Goal: Information Seeking & Learning: Find specific fact

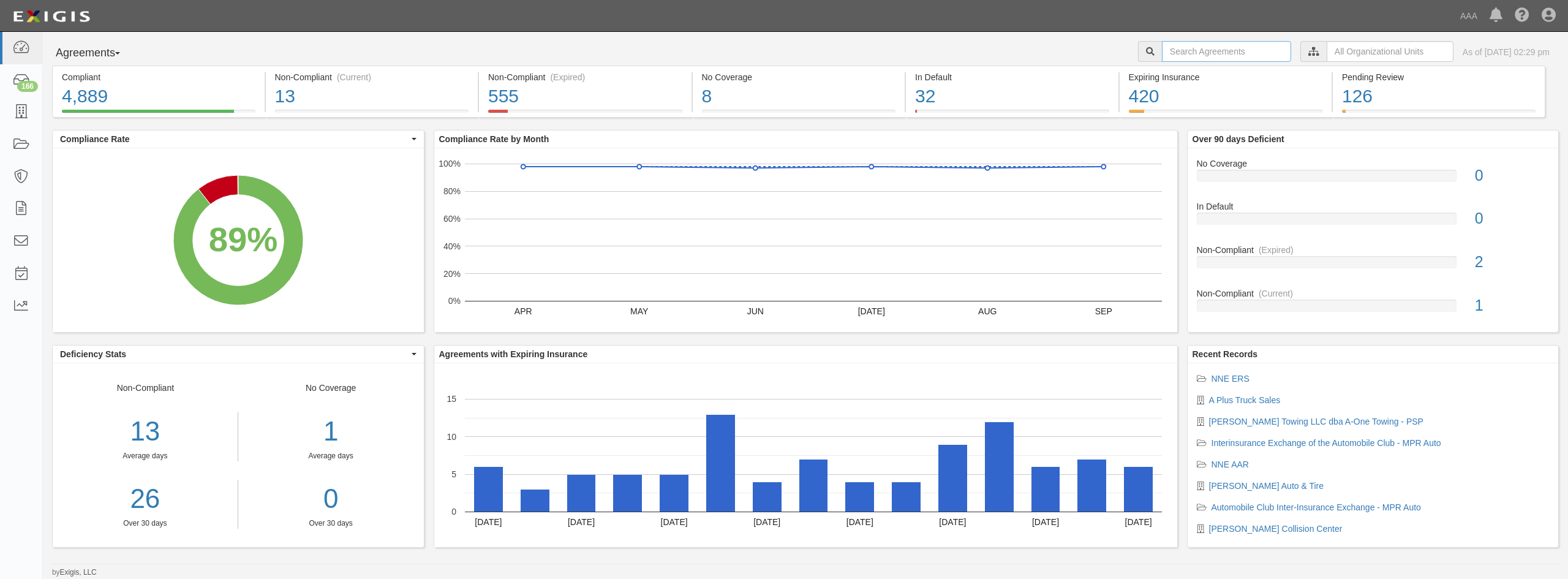
click at [1234, 52] on input "text" at bounding box center [1226, 51] width 129 height 21
type input "Hadley"
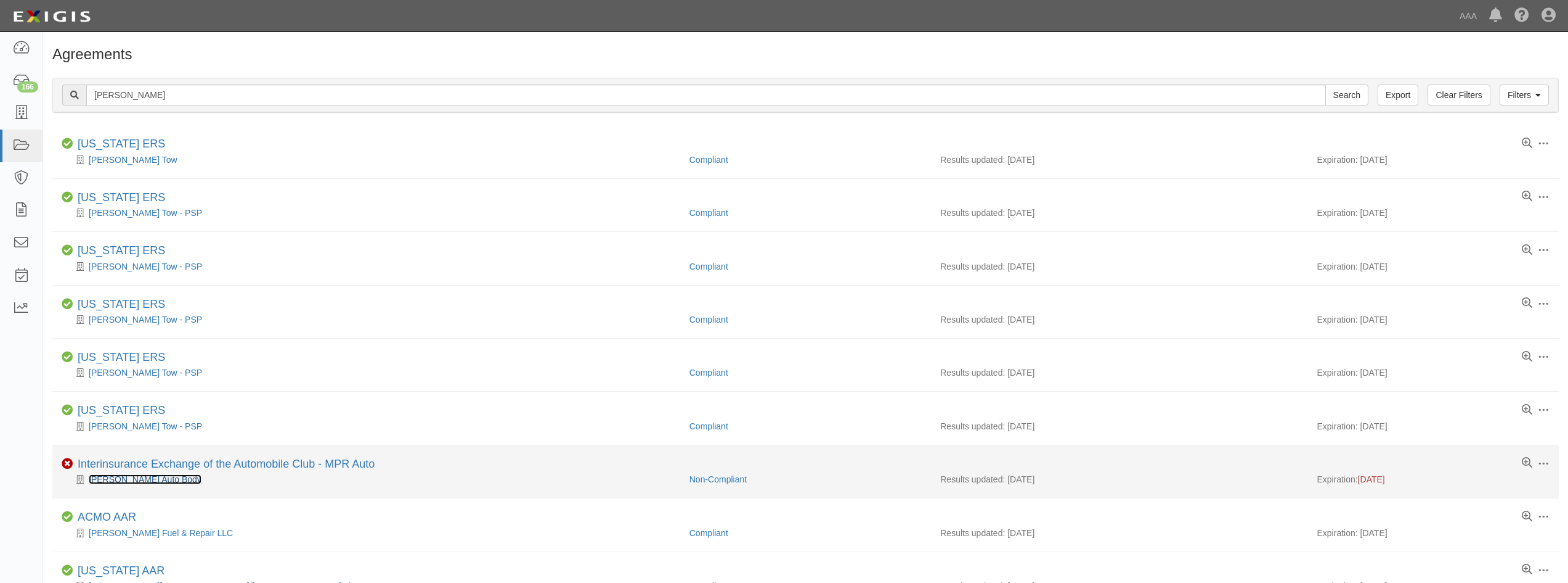
click at [116, 483] on link "[PERSON_NAME] Auto Body" at bounding box center [144, 479] width 113 height 10
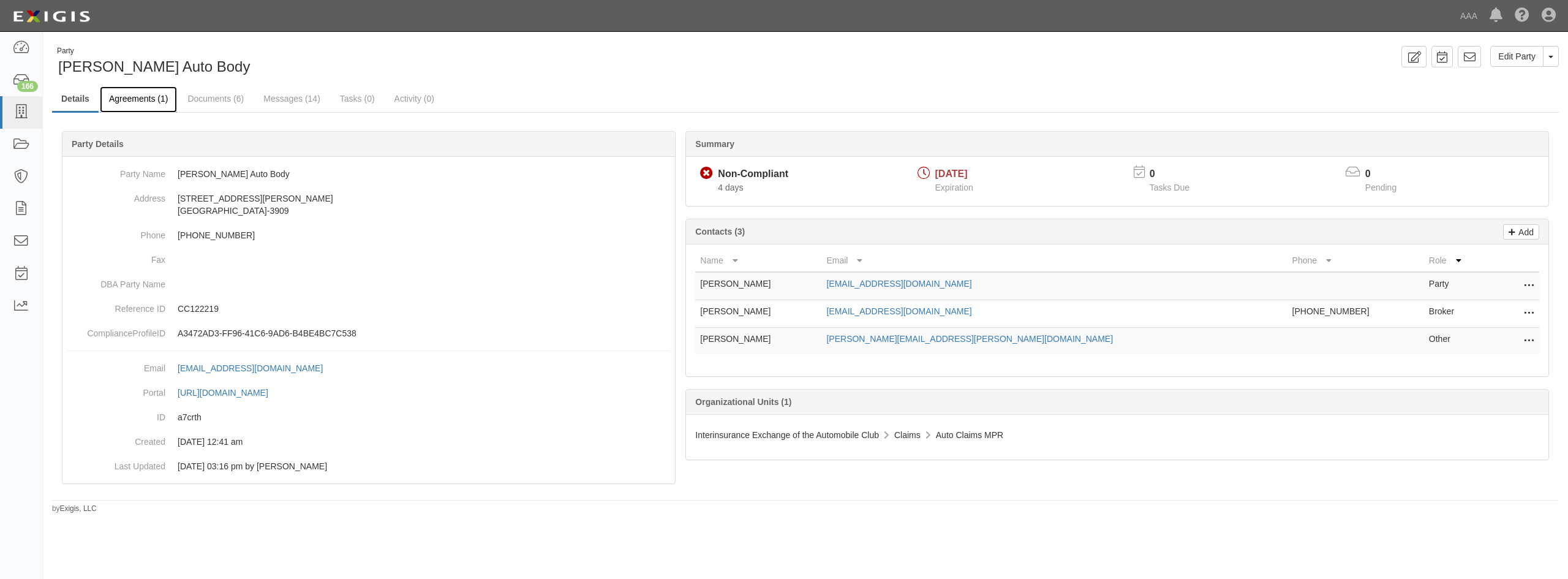
click at [134, 104] on link "Agreements (1)" at bounding box center [138, 99] width 77 height 26
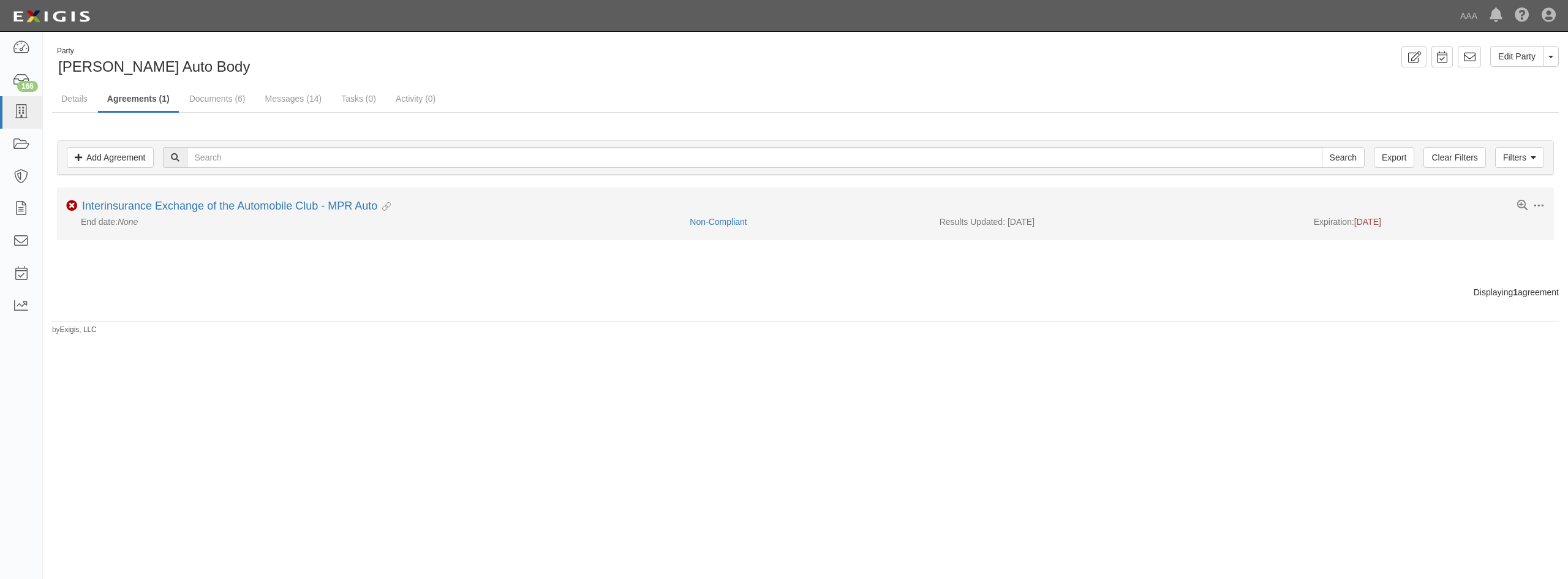
click at [173, 189] on li "Toggle Agreement Dropdown Edit Log activity Add task Send message Archive Non-C…" at bounding box center [805, 213] width 1497 height 52
click at [172, 207] on link "Interinsurance Exchange of the Automobile Club - MPR Auto" at bounding box center [229, 205] width 295 height 13
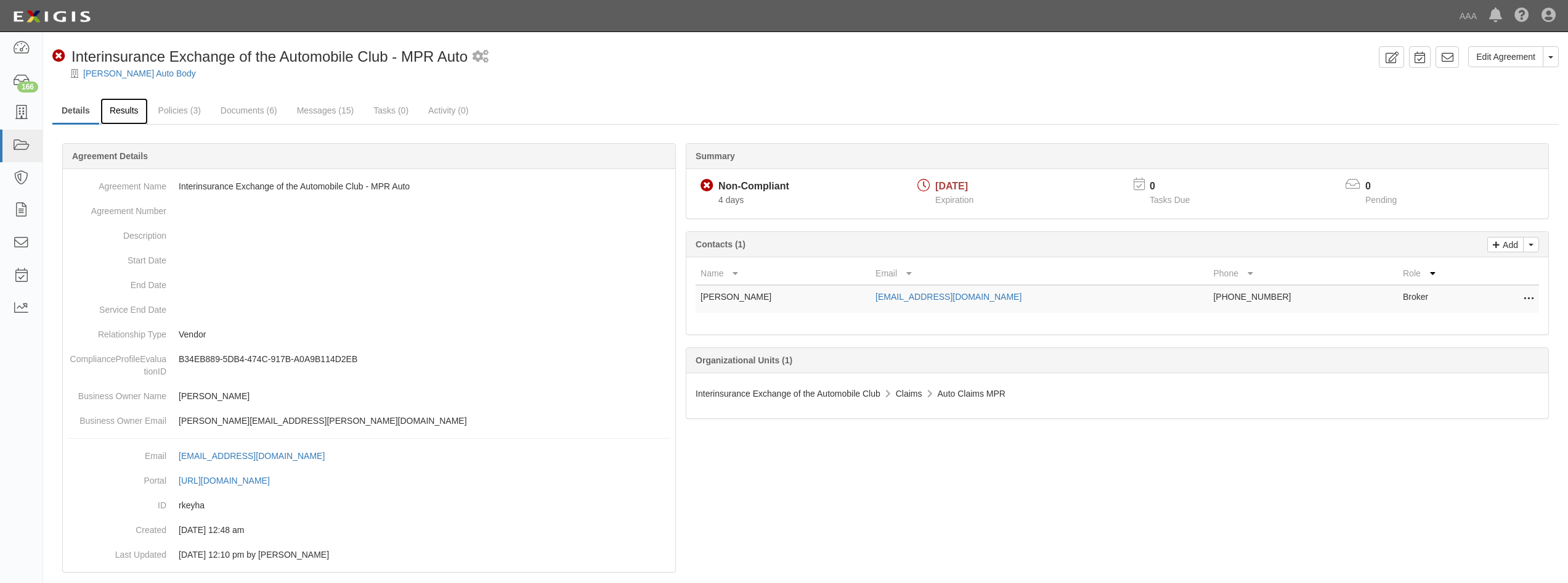
click at [140, 112] on link "Results" at bounding box center [124, 111] width 47 height 27
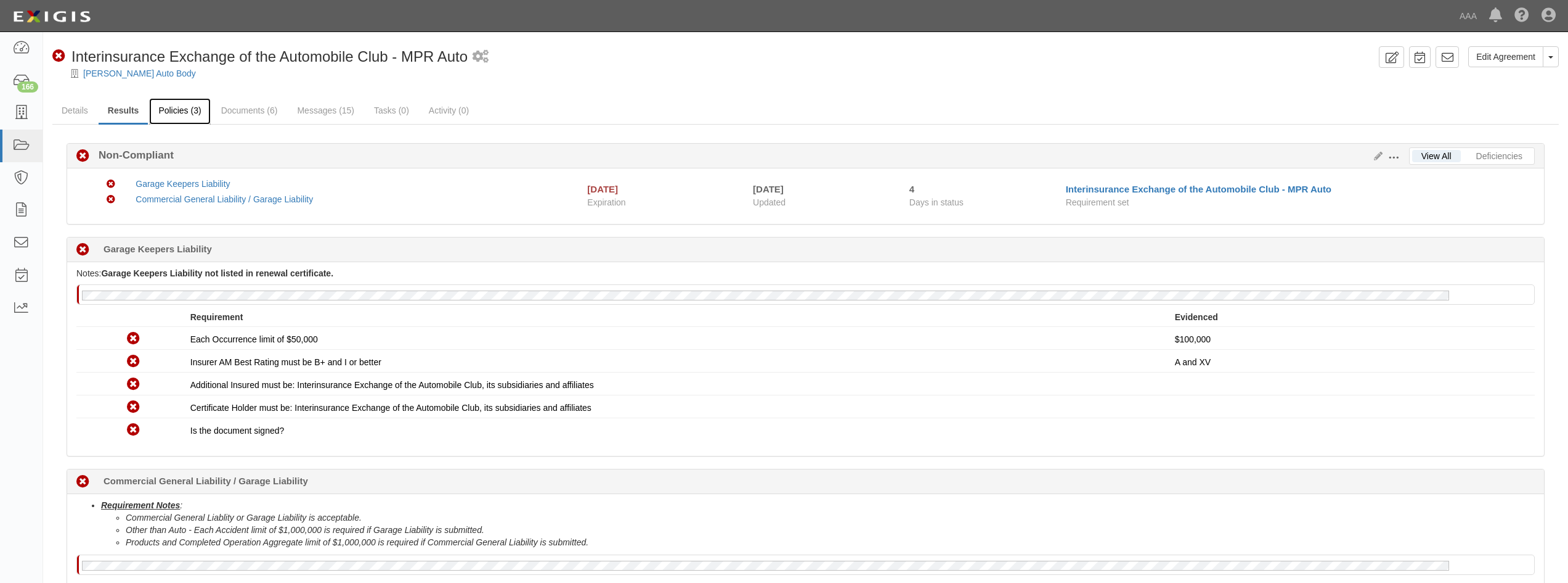
click at [167, 119] on link "Policies (3)" at bounding box center [180, 111] width 61 height 27
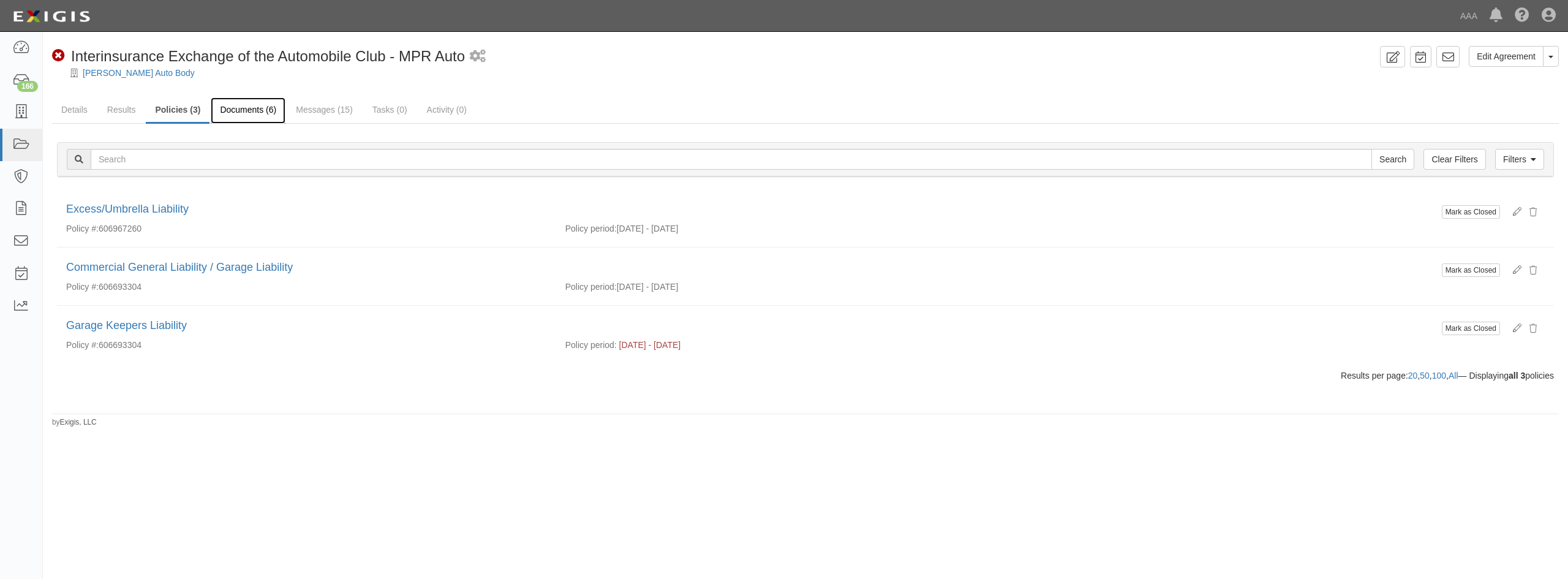
click at [247, 115] on link "Documents (6)" at bounding box center [248, 110] width 75 height 26
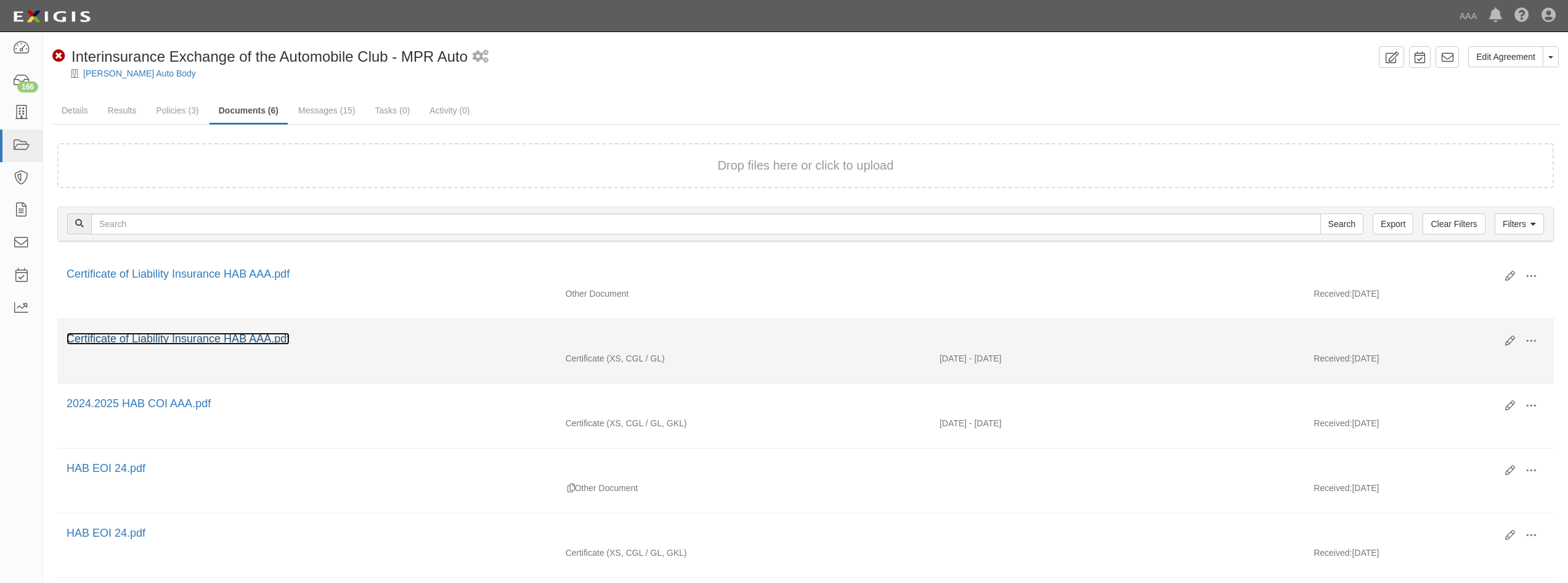
click at [246, 335] on link "Certificate of Liability Insurance HAB AAA.pdf" at bounding box center [178, 338] width 223 height 13
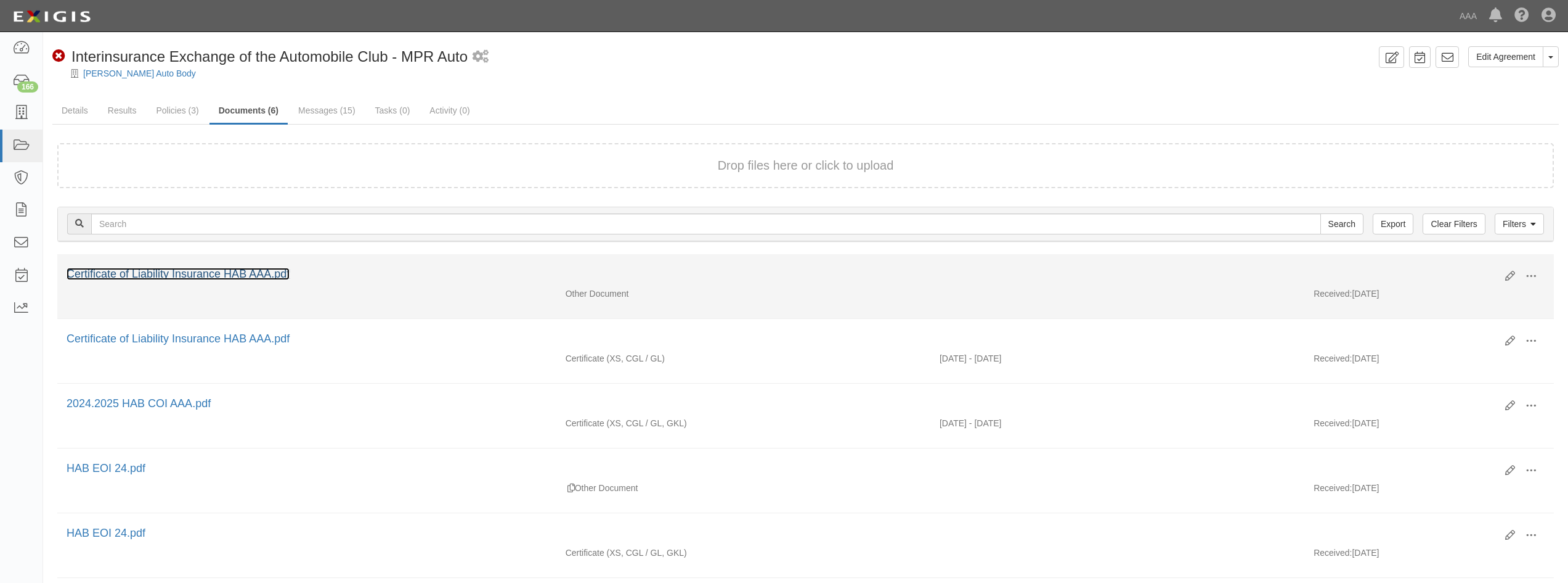
click at [262, 270] on link "Certificate of Liability Insurance HAB AAA.pdf" at bounding box center [178, 273] width 223 height 13
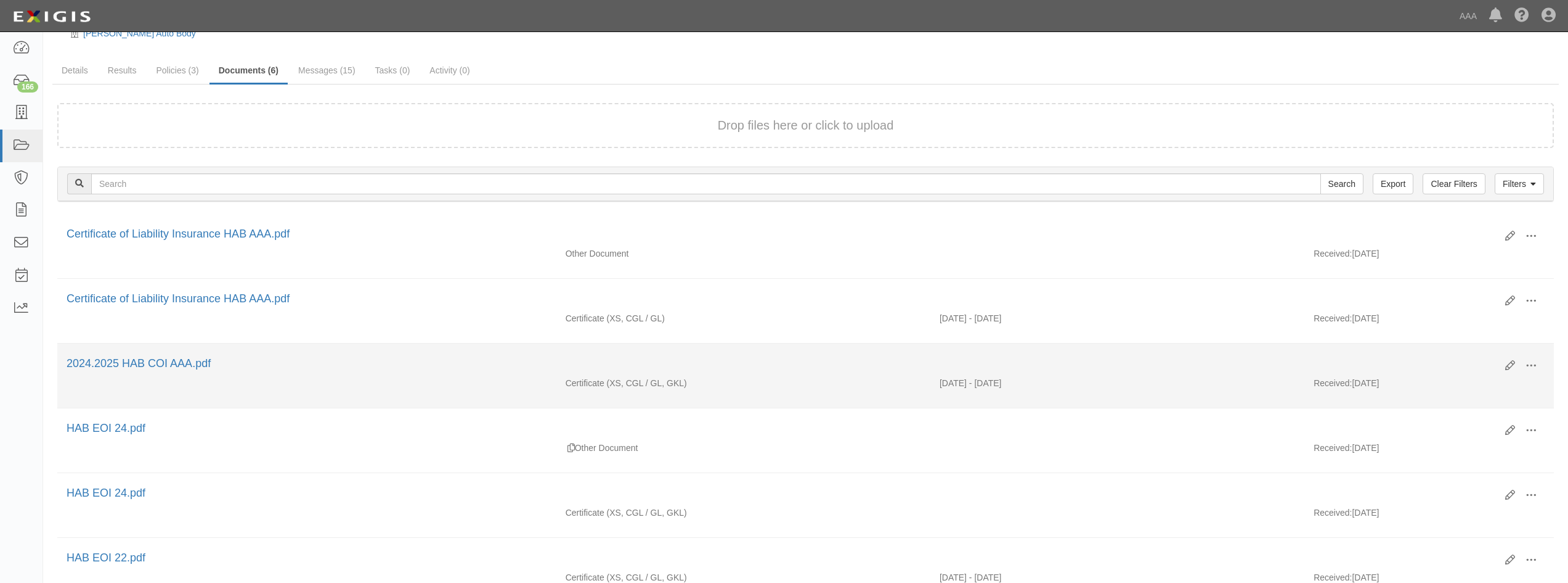
scroll to position [62, 0]
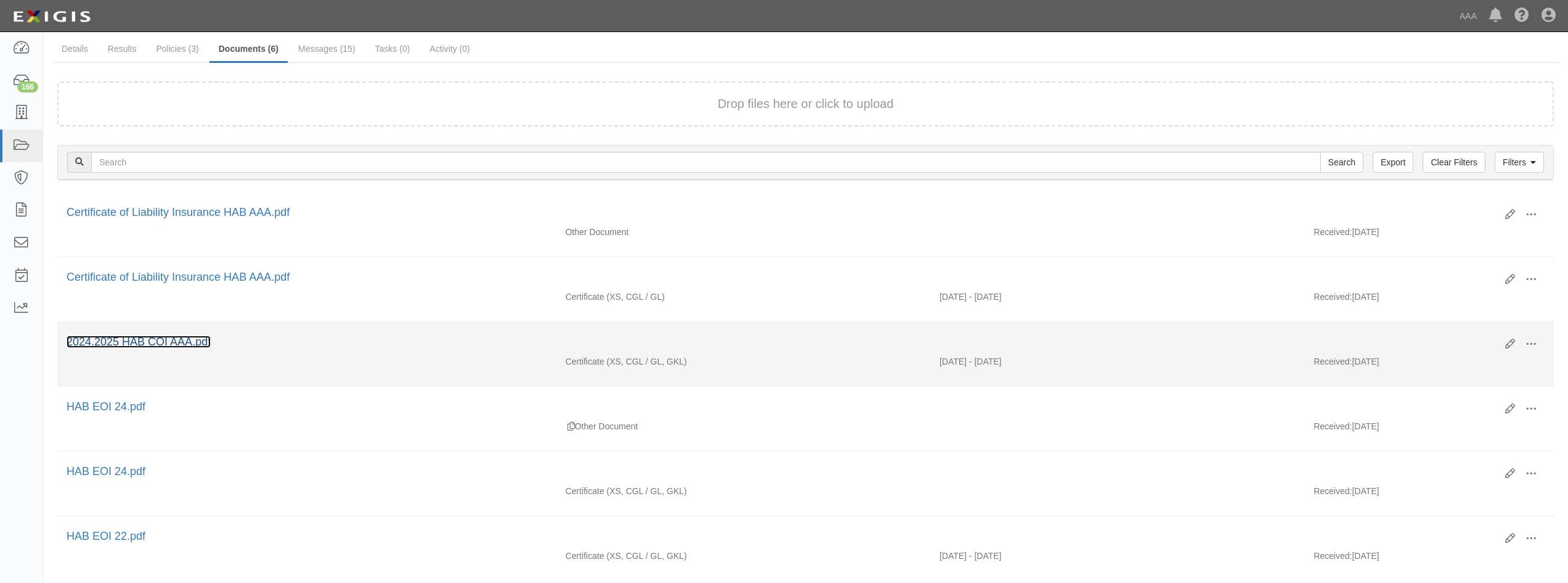
click at [170, 338] on link "2024.2025 HAB COI AAA.pdf" at bounding box center [139, 341] width 144 height 13
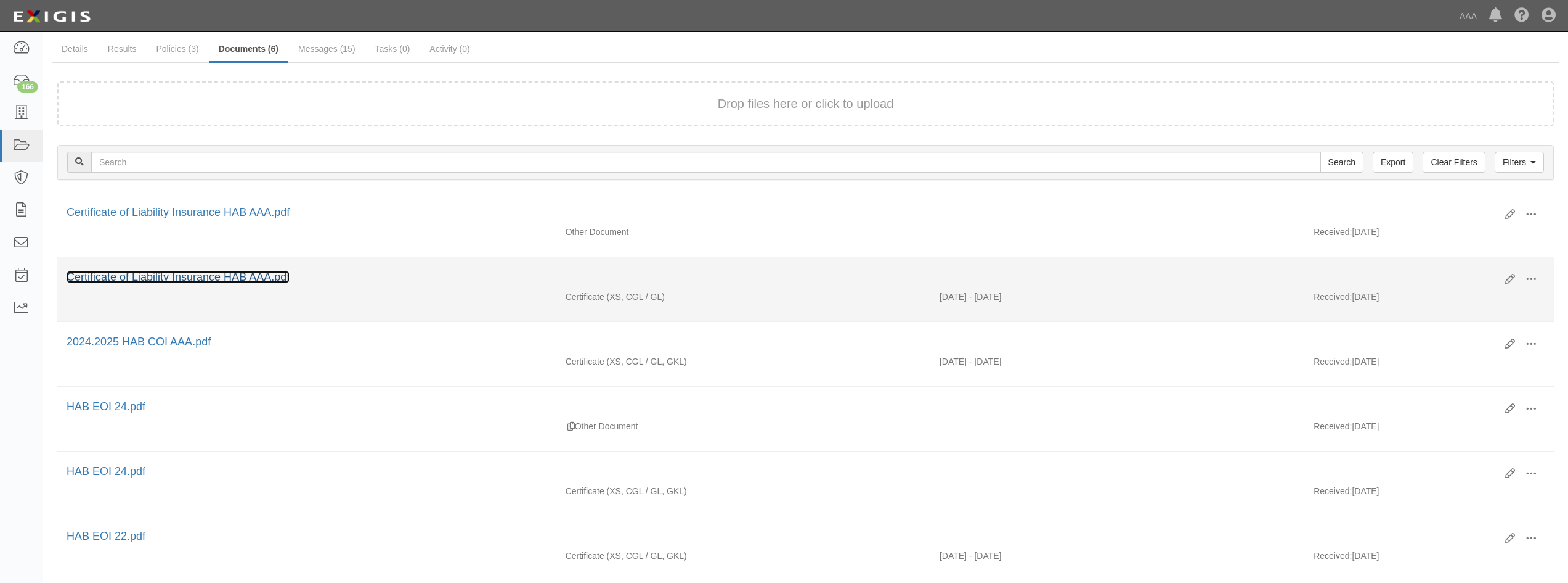
click at [259, 282] on link "Certificate of Liability Insurance HAB AAA.pdf" at bounding box center [178, 276] width 223 height 13
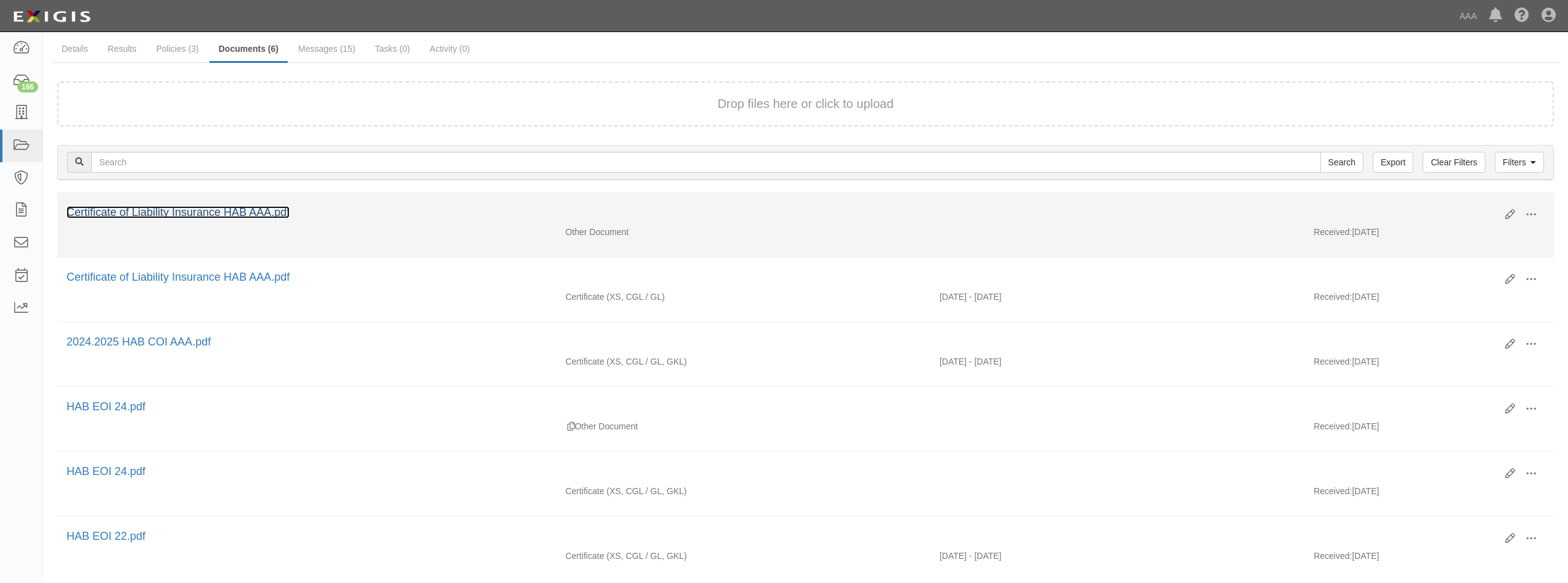
click at [234, 207] on link "Certificate of Liability Insurance HAB AAA.pdf" at bounding box center [178, 211] width 223 height 13
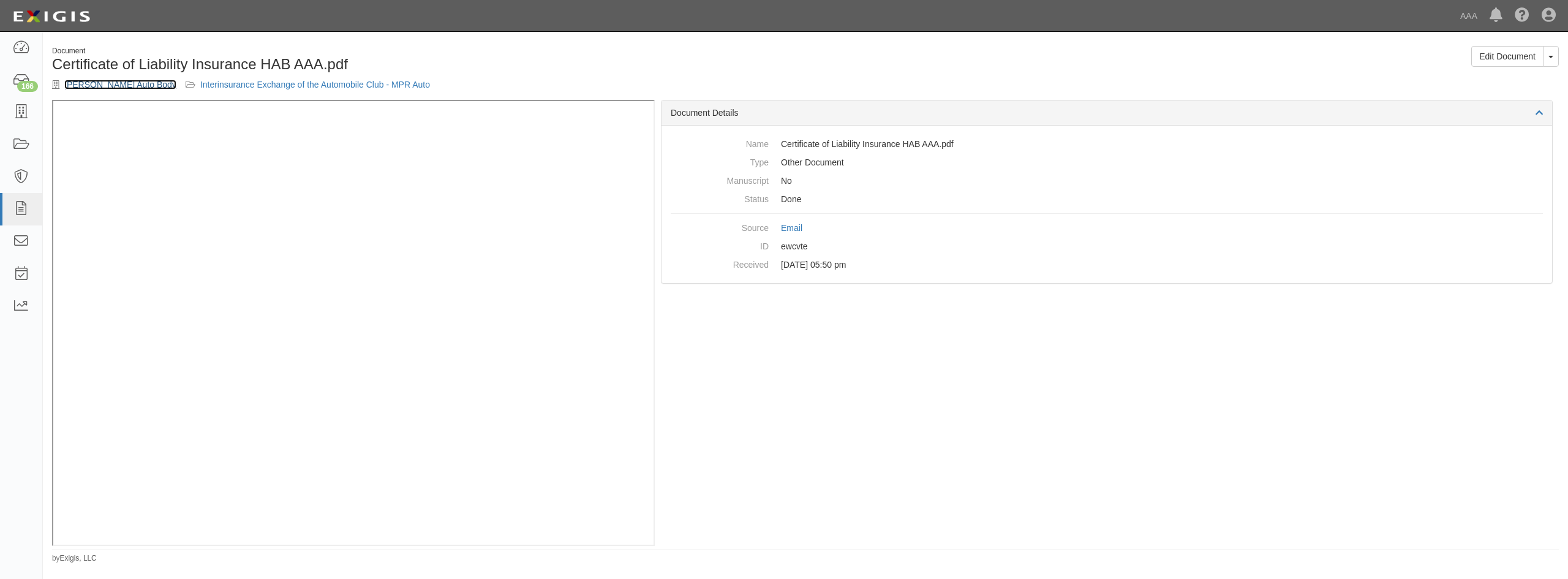
click at [101, 88] on link "[PERSON_NAME] Auto Body" at bounding box center [120, 85] width 112 height 10
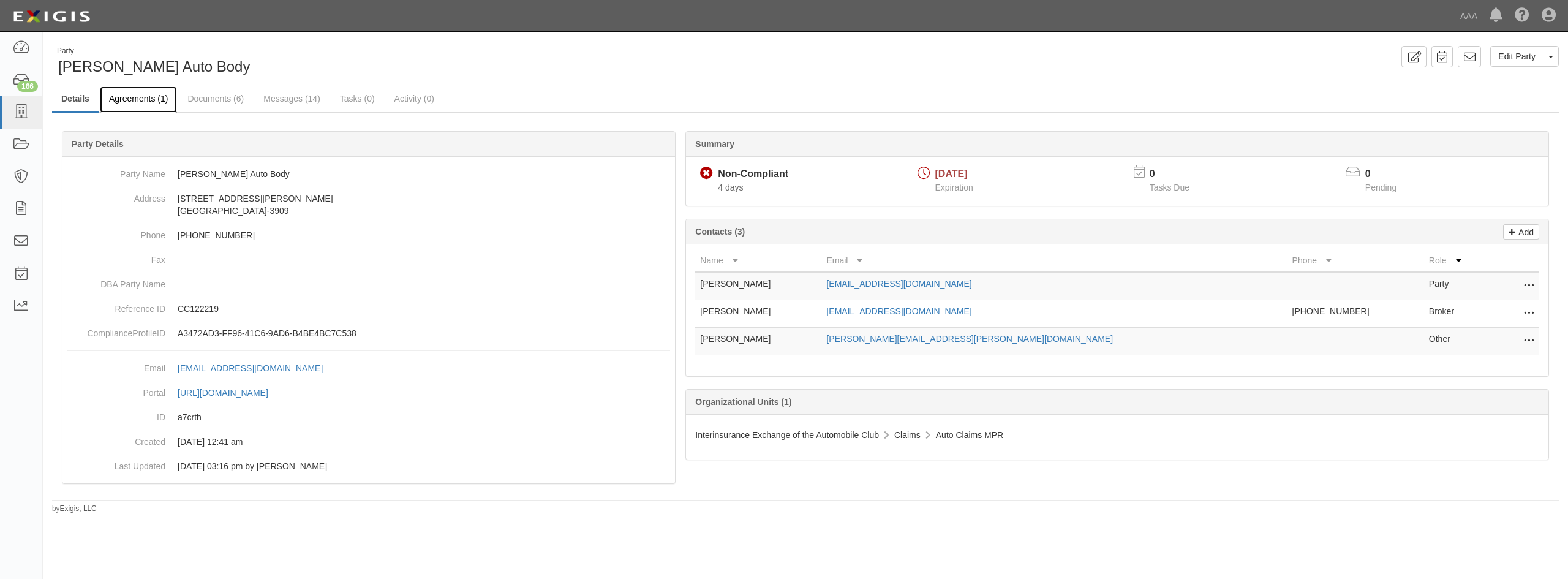
click at [173, 106] on link "Agreements (1)" at bounding box center [138, 99] width 77 height 26
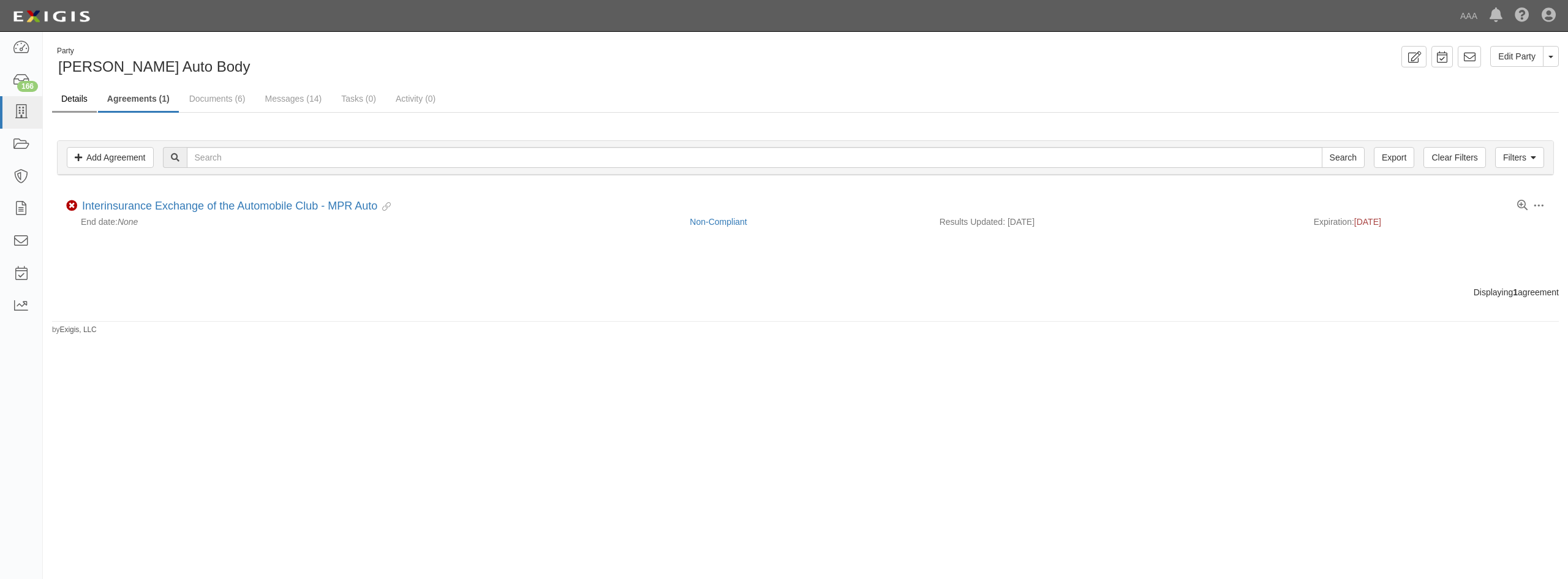
click at [69, 111] on ul "Details Agreements (1) Documents (6) Messages (14) Tasks (0) Activity (0)" at bounding box center [805, 99] width 1506 height 26
click at [75, 100] on link "Details" at bounding box center [74, 99] width 45 height 26
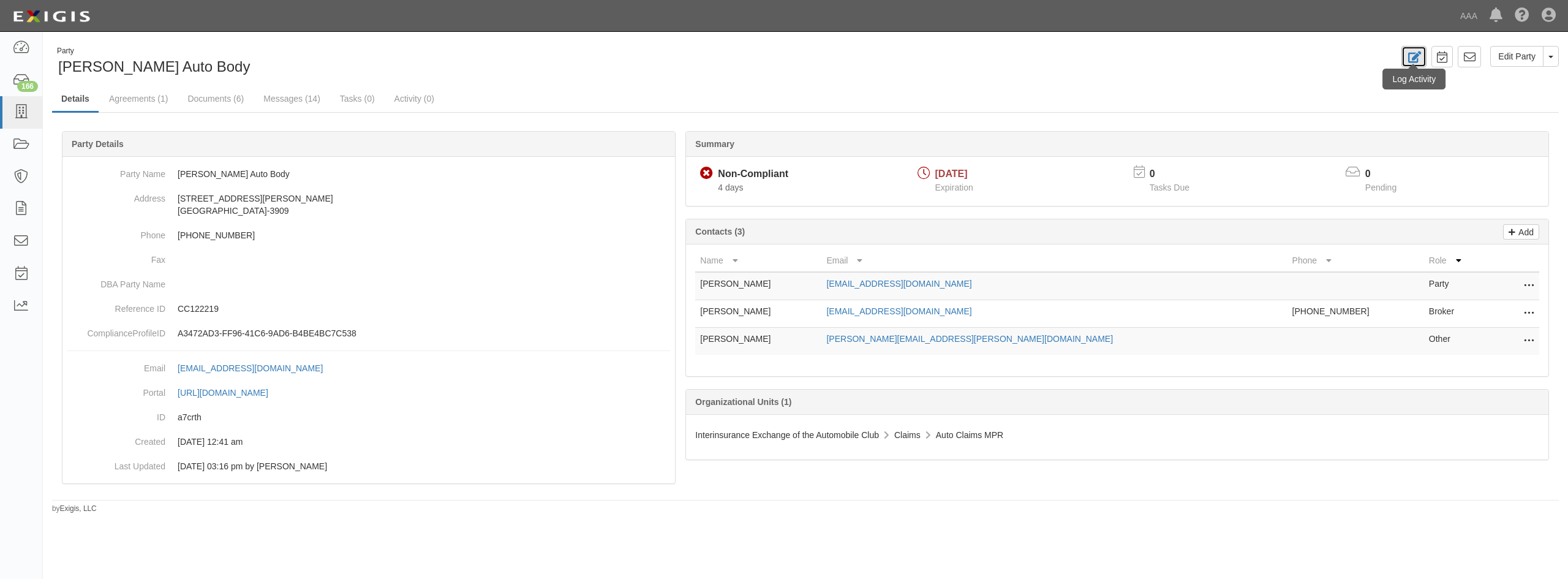
click at [1410, 60] on icon at bounding box center [1414, 58] width 14 height 12
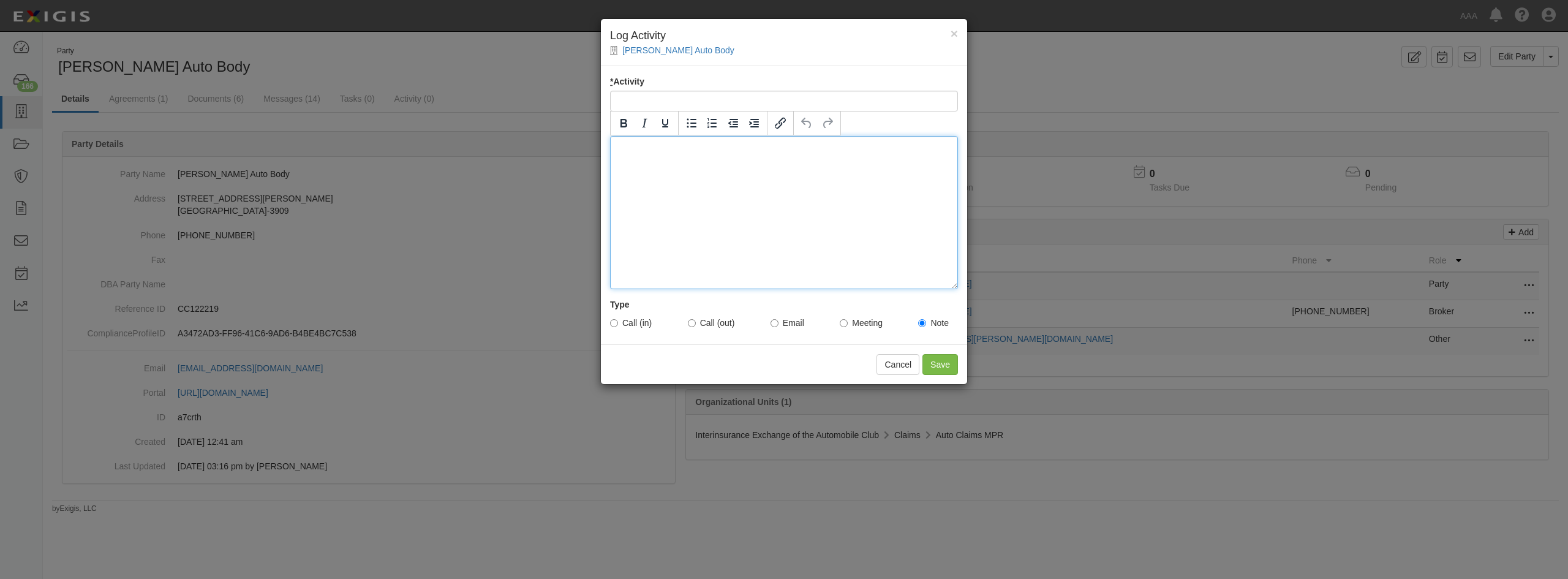
click at [726, 194] on div at bounding box center [784, 212] width 348 height 153
click at [613, 321] on input "Call (in)" at bounding box center [614, 323] width 8 height 8
radio input "true"
click at [728, 160] on div "Insured called in for" at bounding box center [784, 212] width 348 height 153
click at [800, 169] on div "Insured called in to find out why the account was non-compliant. Let her know t…" at bounding box center [784, 212] width 348 height 153
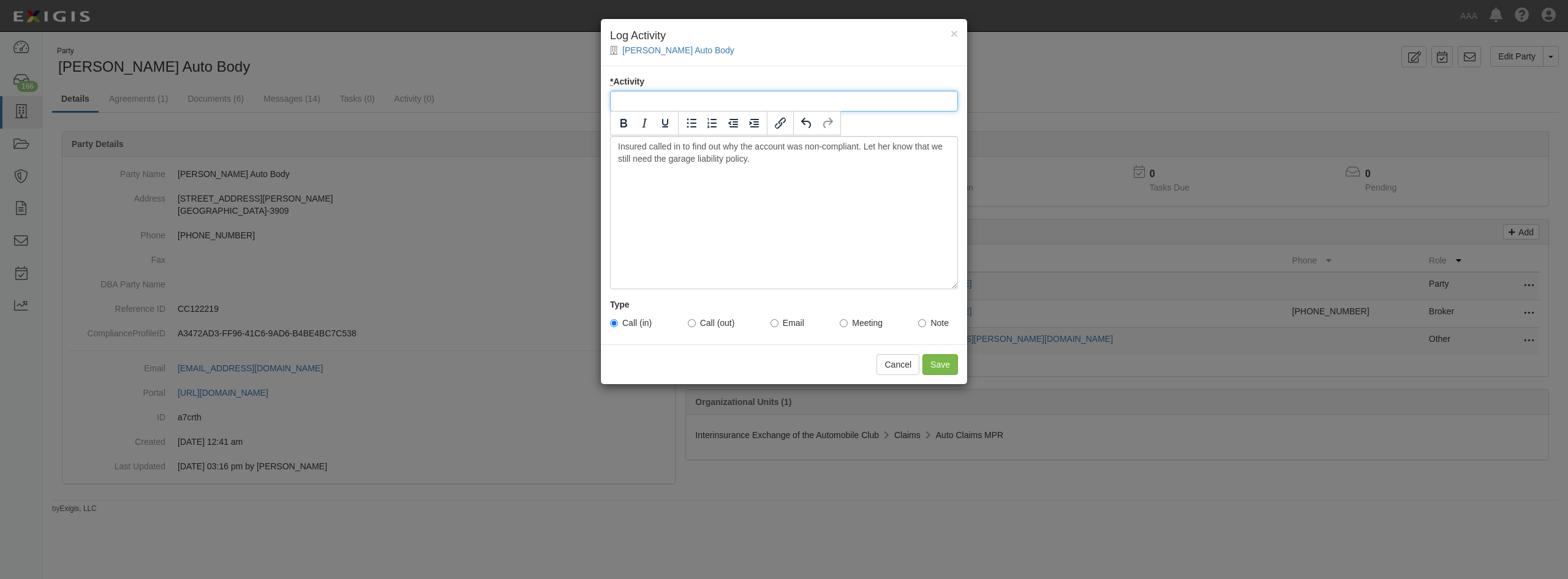
click at [687, 97] on input "* Activity" at bounding box center [784, 101] width 348 height 21
type input "Non-Compliant Inquiry"
click at [935, 364] on input "Save" at bounding box center [940, 364] width 35 height 21
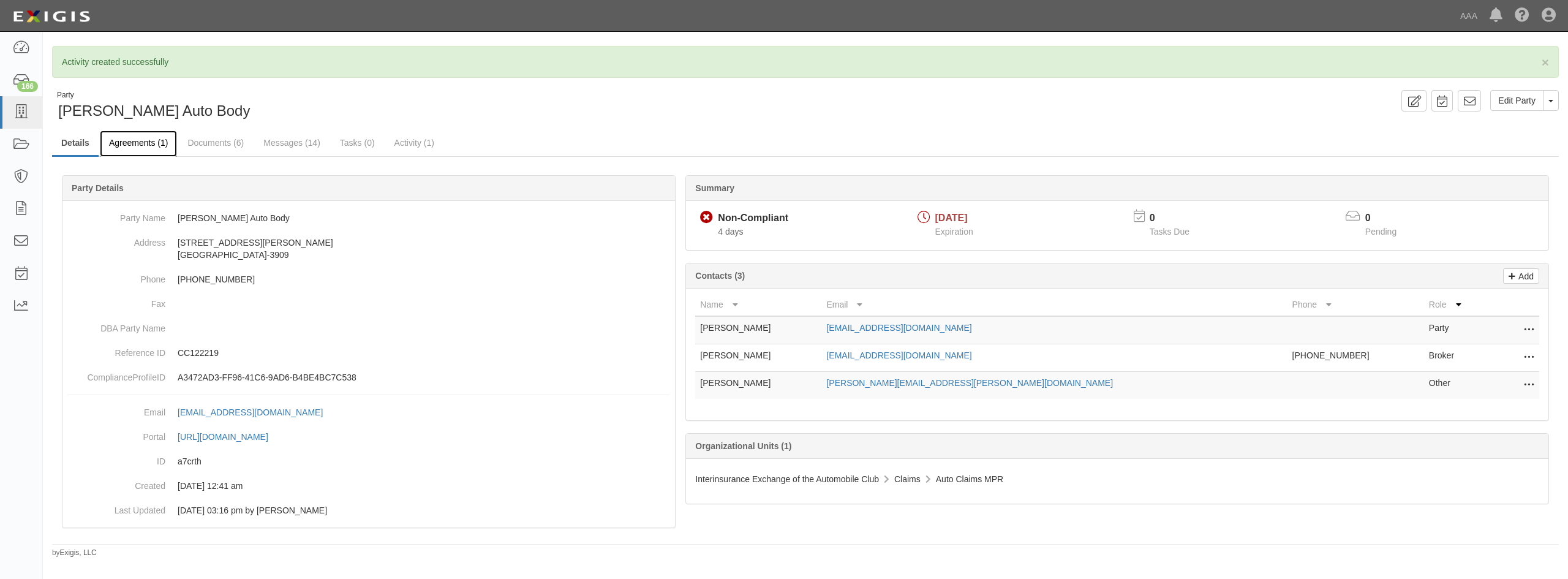
click at [115, 146] on link "Agreements (1)" at bounding box center [138, 144] width 77 height 26
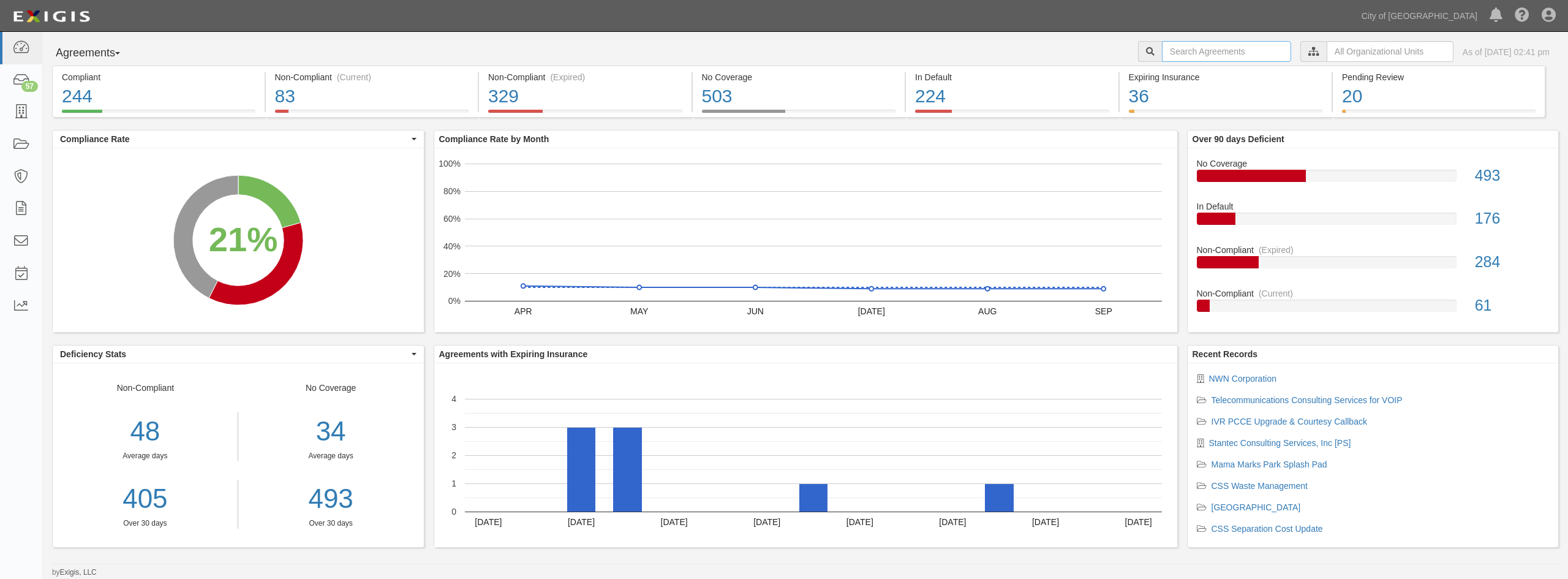
click at [1174, 56] on input "text" at bounding box center [1226, 51] width 129 height 21
type input "D"
type input "C"
type input "g"
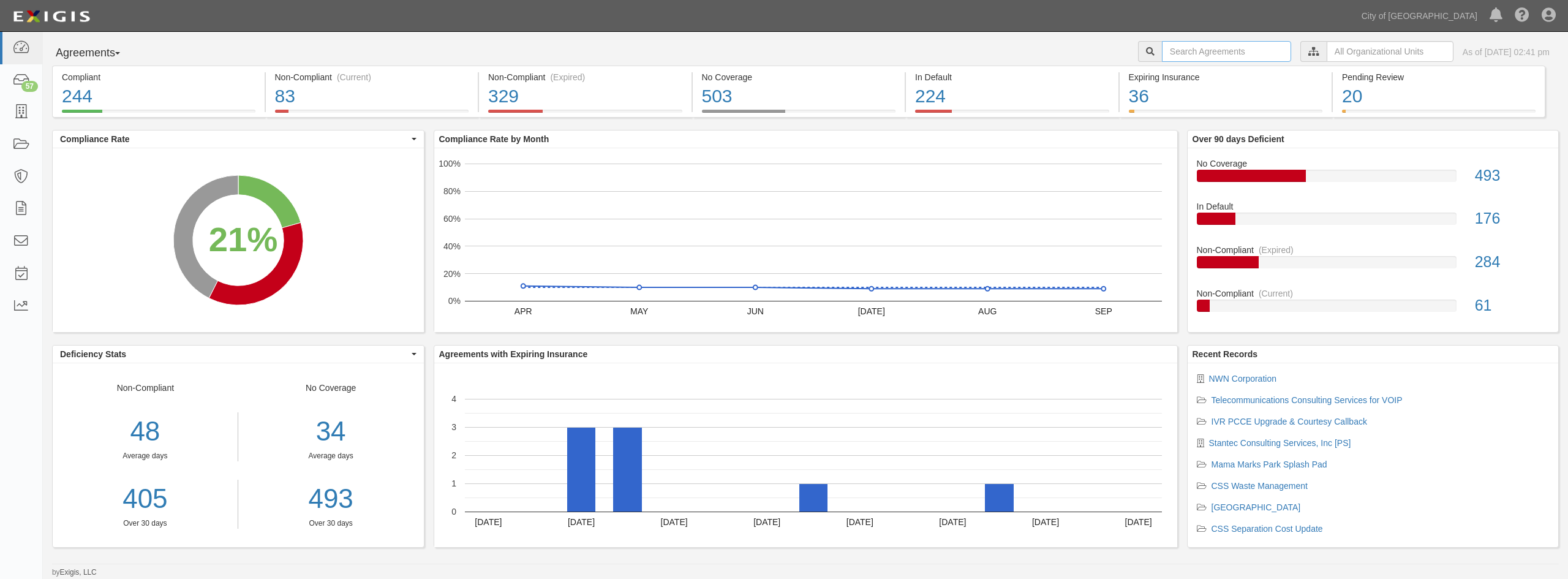
type input "V"
type input "West coast"
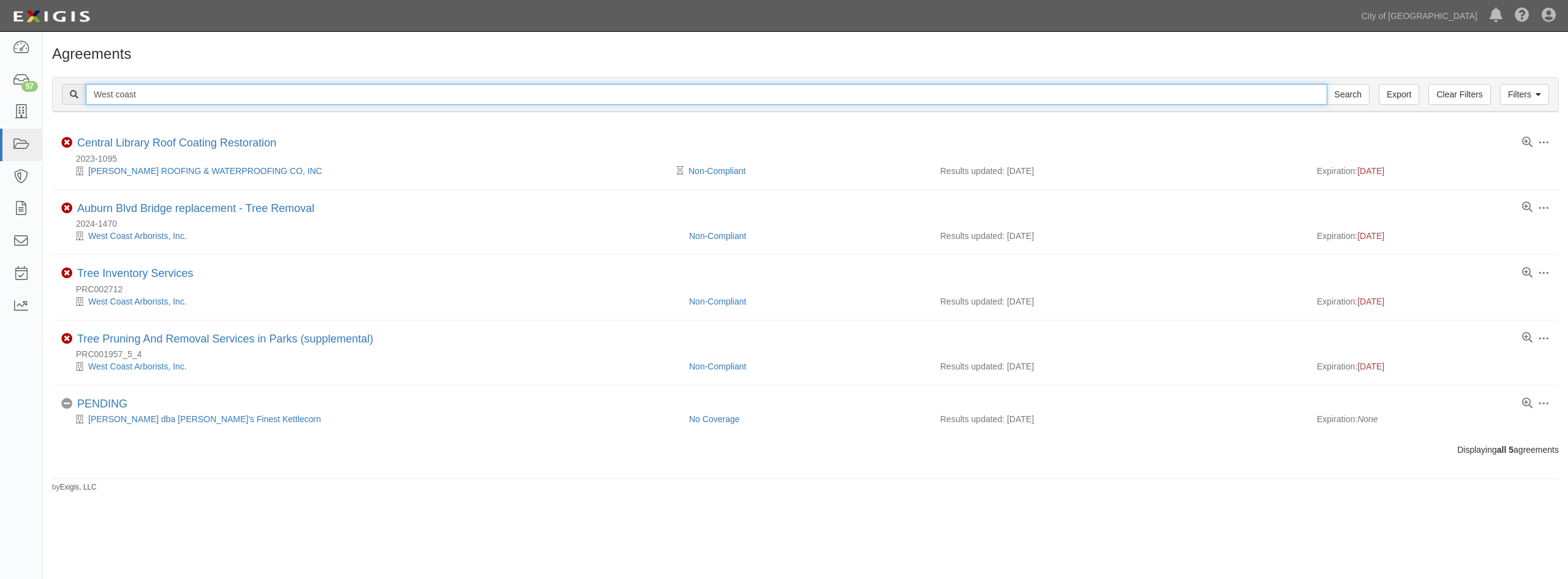
click at [186, 96] on input "West coast" at bounding box center [706, 94] width 1241 height 21
click at [146, 96] on input "West coast" at bounding box center [706, 94] width 1241 height 21
type input "West yost"
click at [1326, 84] on input "Search" at bounding box center [1347, 94] width 43 height 21
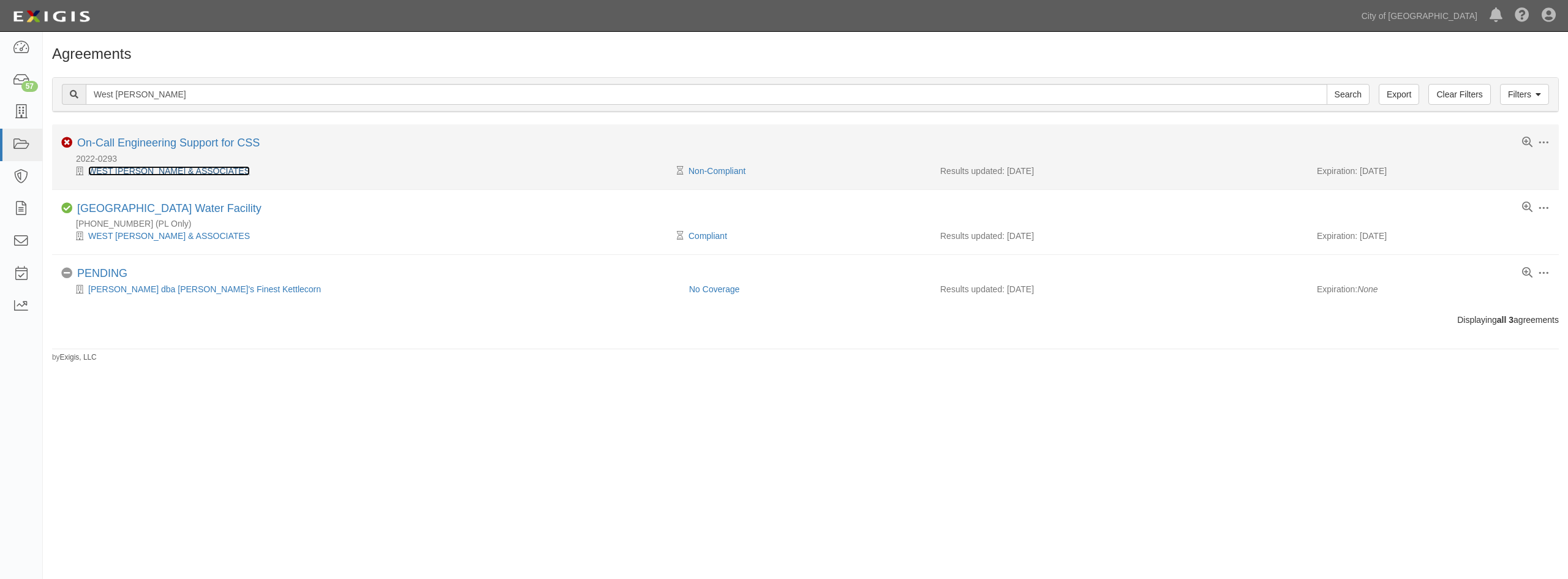
click at [175, 172] on link "WEST [PERSON_NAME] & ASSOCIATES" at bounding box center [169, 171] width 162 height 10
click at [177, 178] on li "Toggle Agreement Dropdown Edit Log activity Add task Send message Archive Delet…" at bounding box center [805, 156] width 1506 height 64
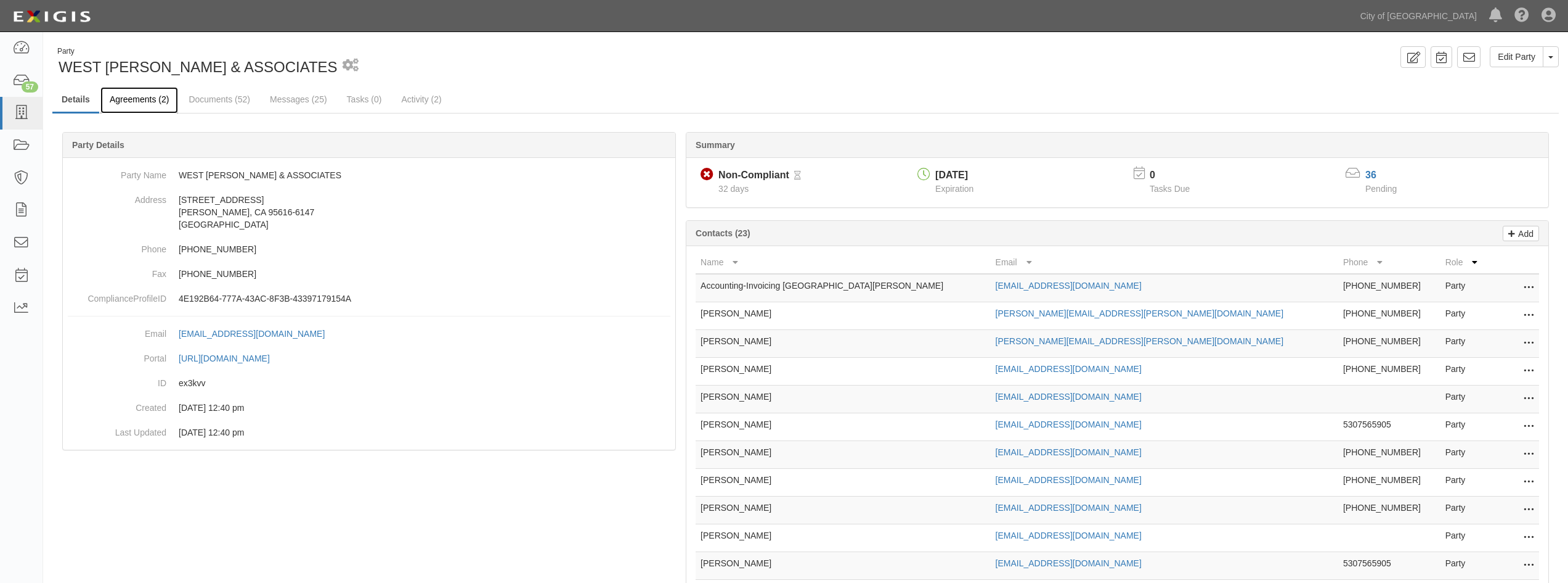
click at [153, 95] on link "Agreements (2)" at bounding box center [139, 99] width 78 height 27
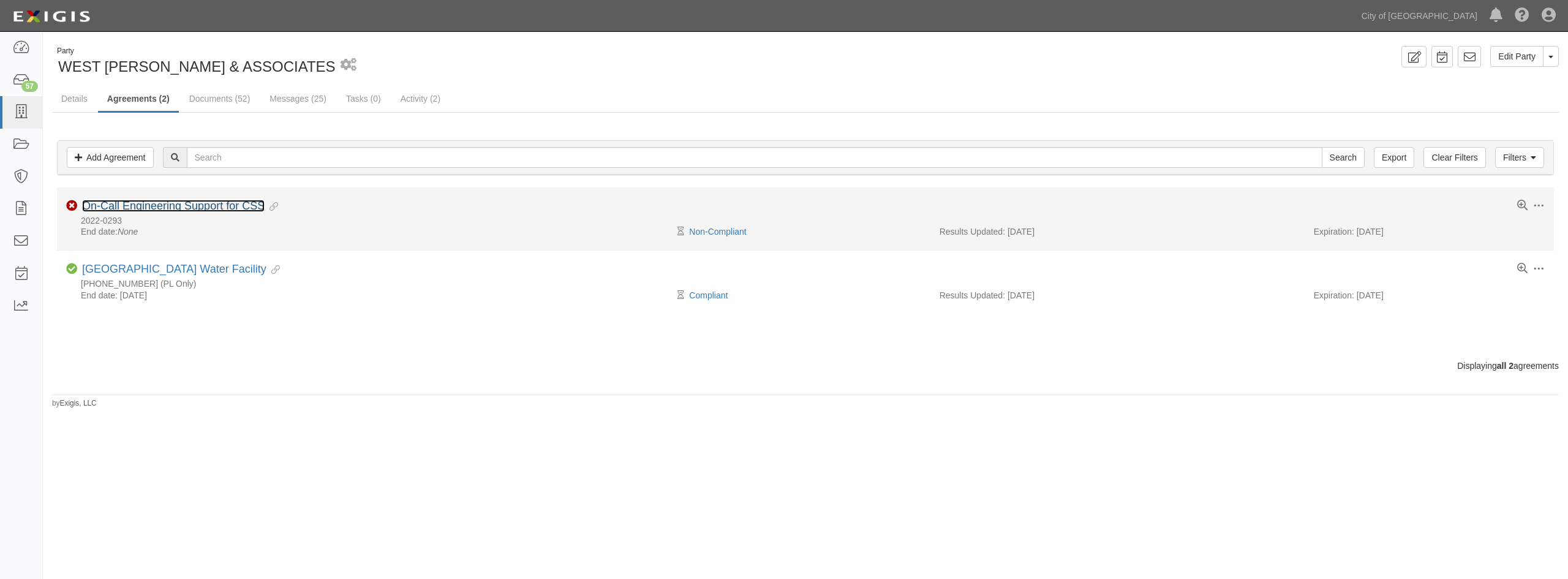
click at [150, 206] on link "On-Call Engineering Support for CSS" at bounding box center [173, 205] width 183 height 13
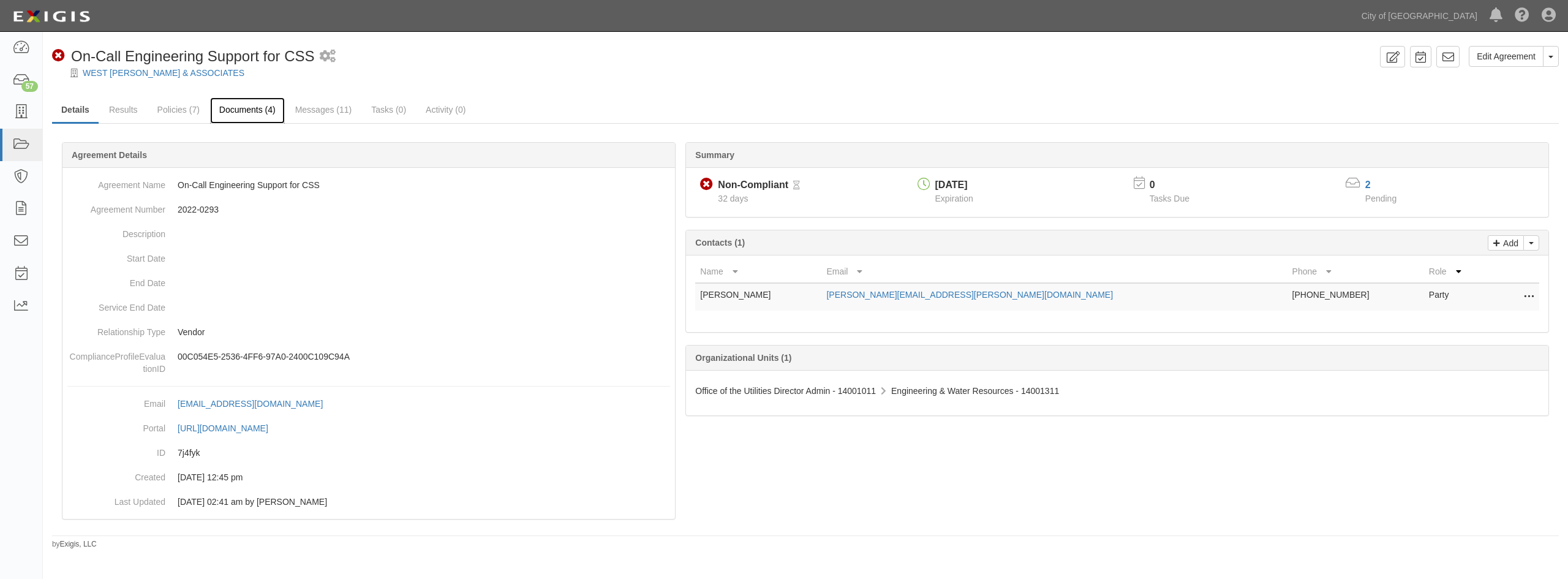
click at [228, 116] on link "Documents (4)" at bounding box center [247, 110] width 75 height 26
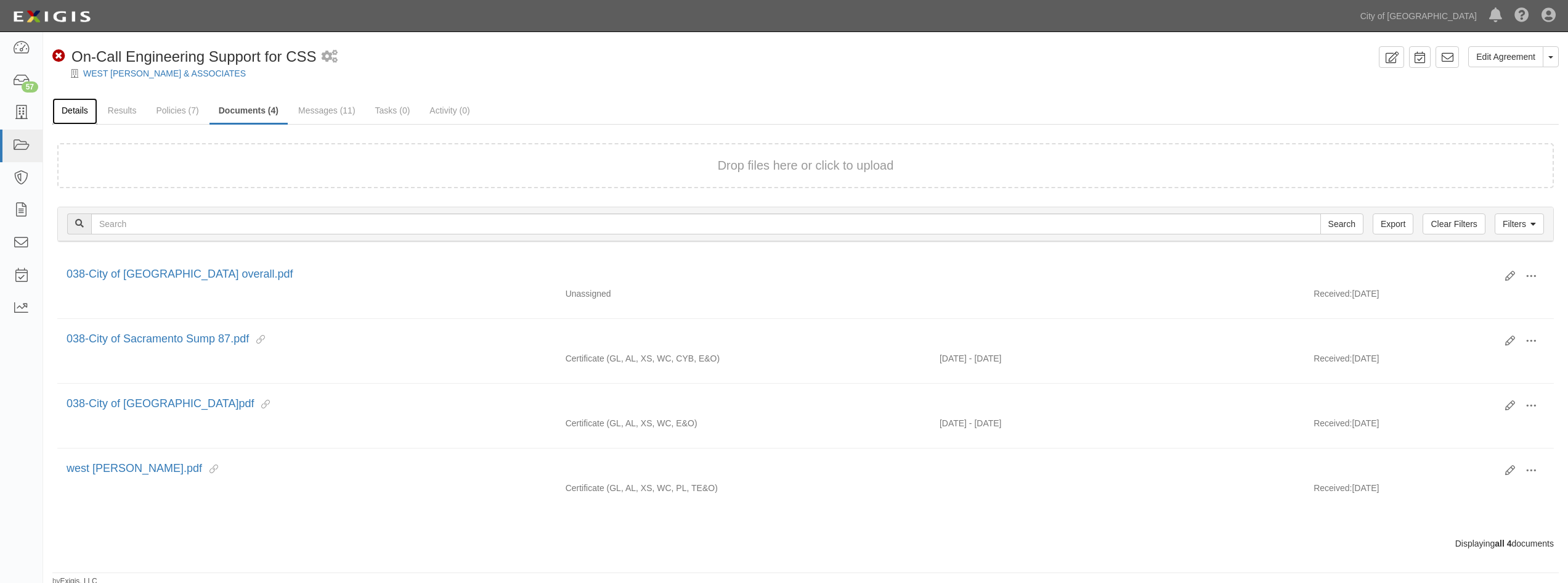
click at [64, 114] on link "Details" at bounding box center [75, 111] width 45 height 27
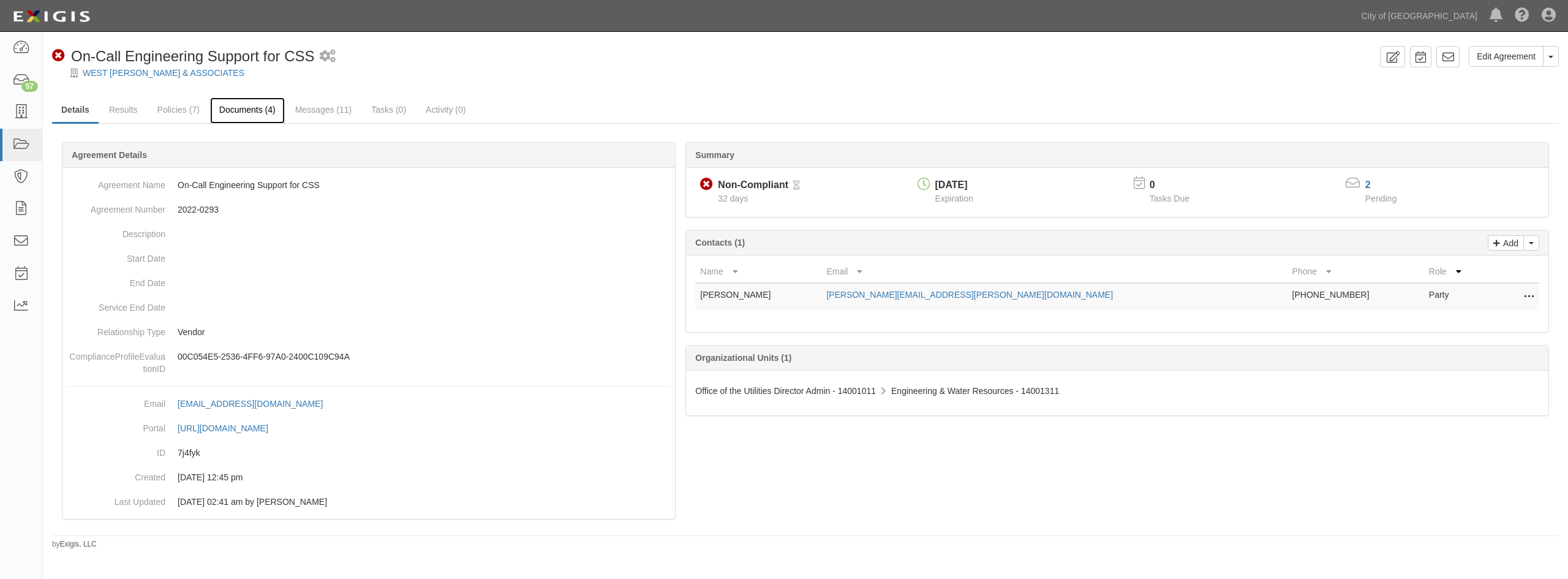
click at [255, 111] on link "Documents (4)" at bounding box center [247, 110] width 75 height 26
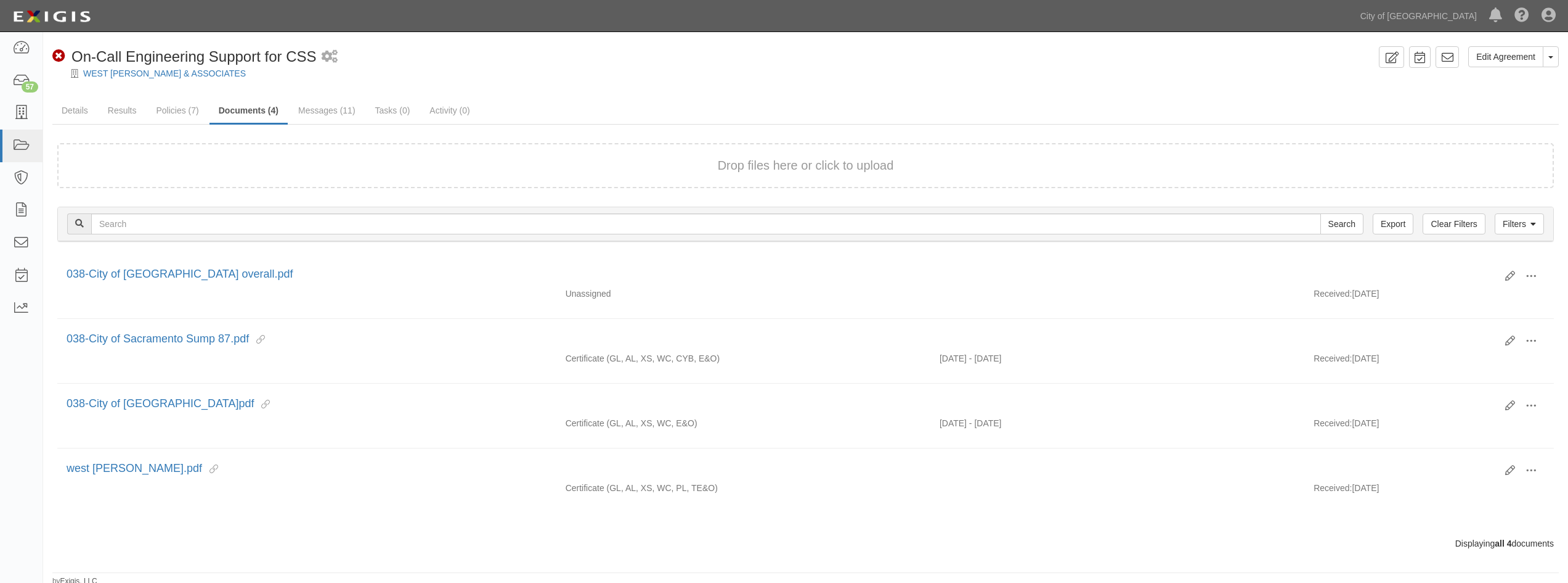
click at [263, 108] on link "Documents (4)" at bounding box center [249, 111] width 79 height 27
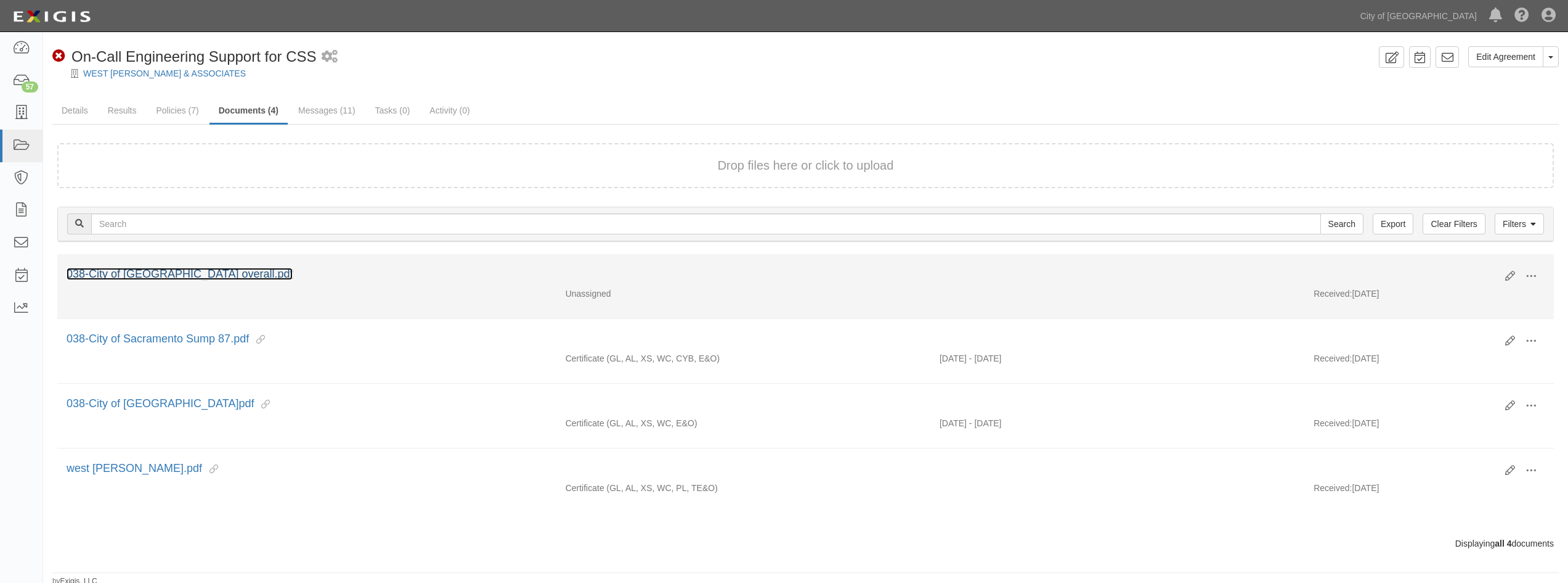
click at [226, 270] on link "038-City of [GEOGRAPHIC_DATA] overall.pdf" at bounding box center [180, 273] width 226 height 13
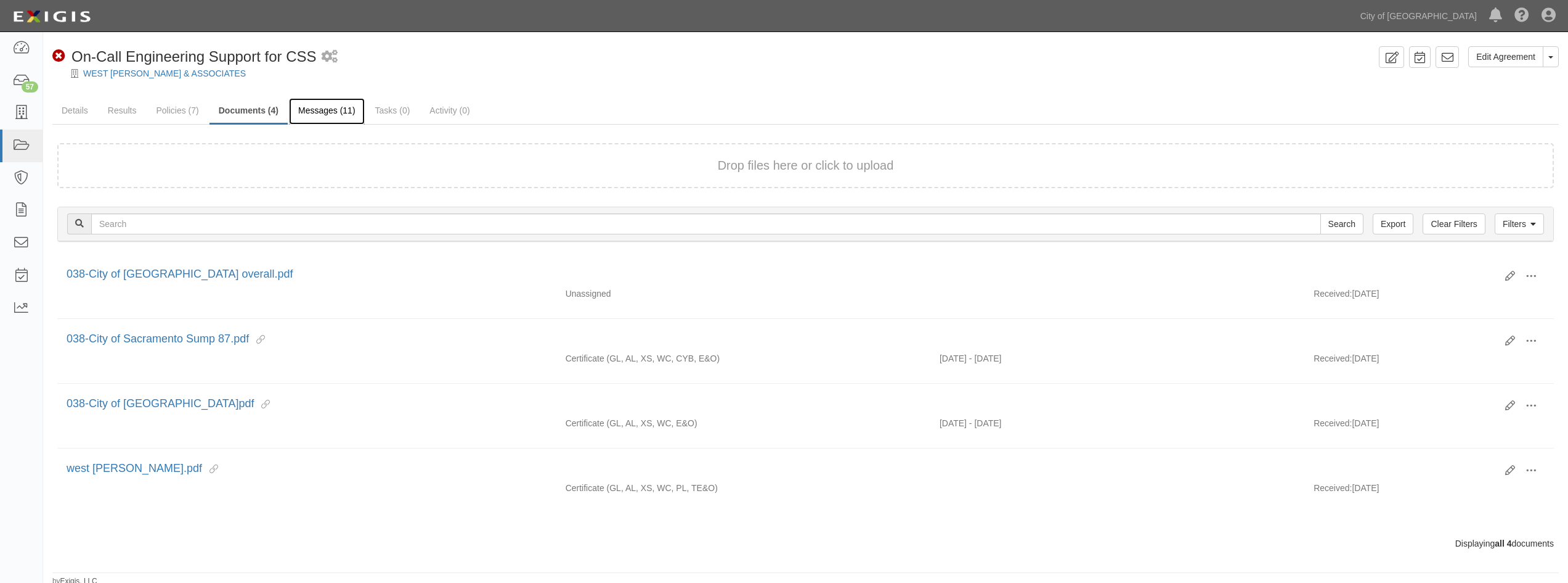
click at [330, 102] on link "Messages (11)" at bounding box center [326, 111] width 76 height 27
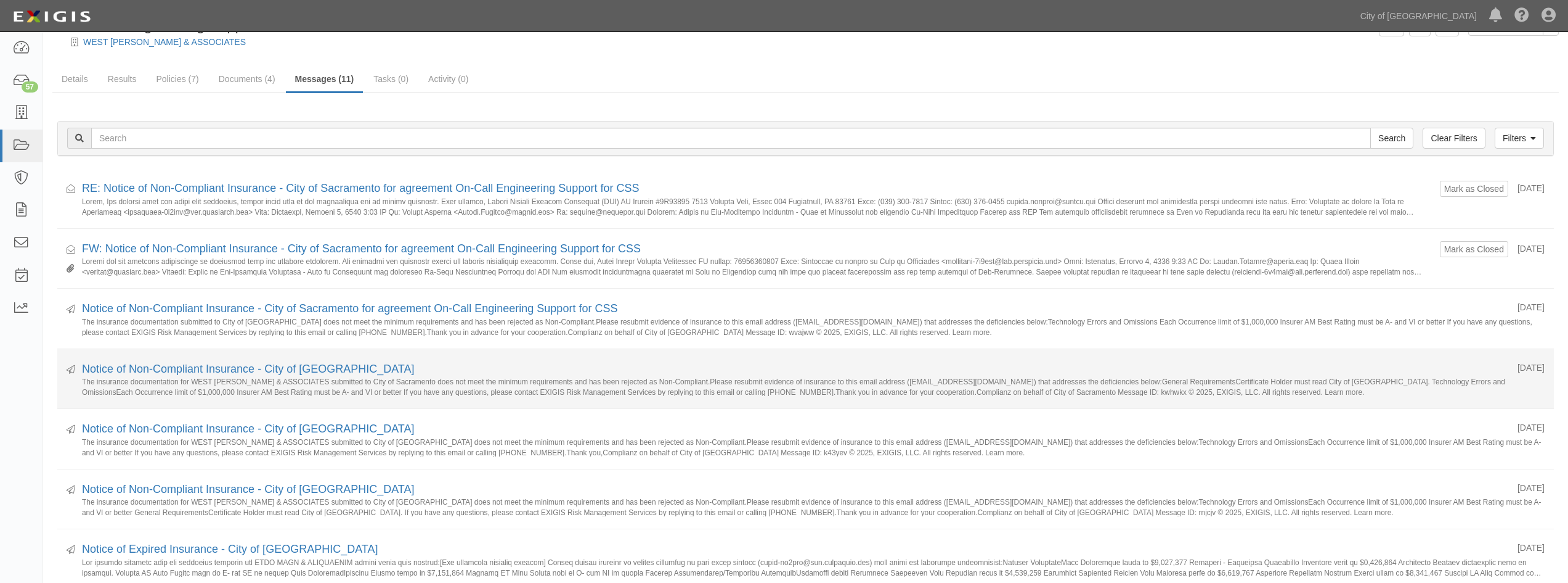
scroll to position [62, 0]
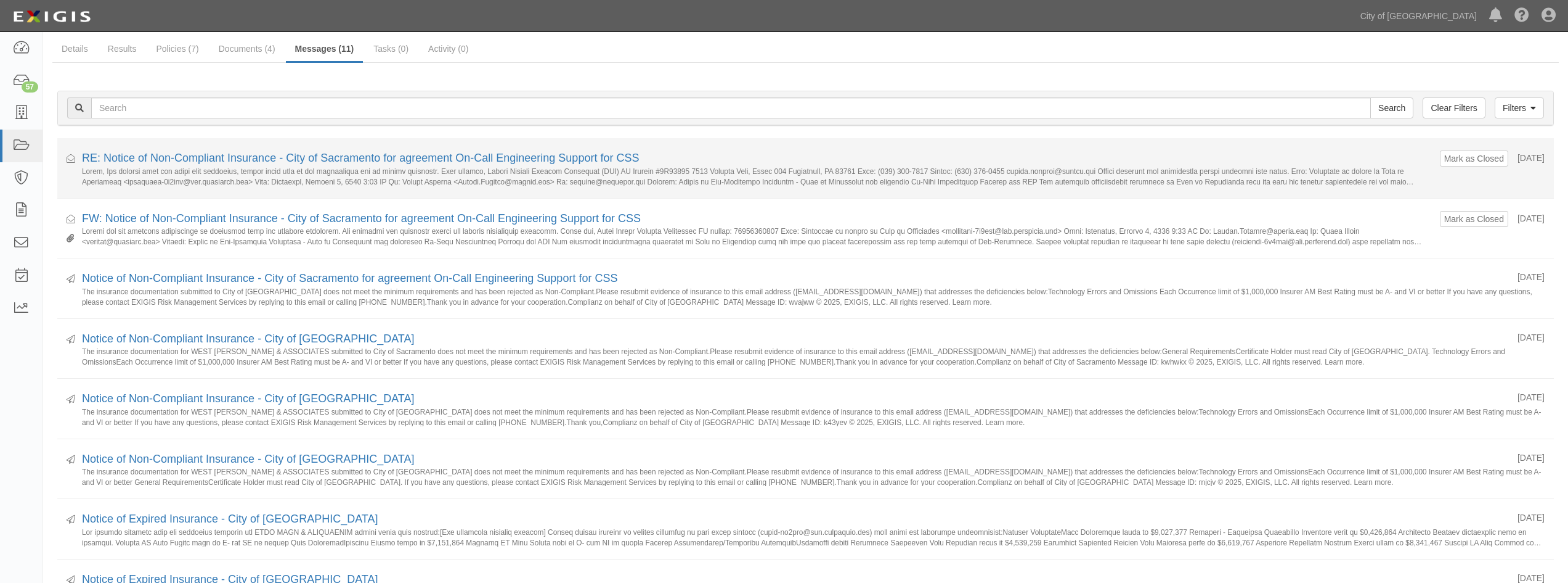
click at [675, 186] on li "Received Mark as Closed 10/02/2025 RE: Notice of Non-Compliant Insurance - City…" at bounding box center [805, 167] width 1496 height 60
click at [703, 171] on small at bounding box center [756, 175] width 1349 height 19
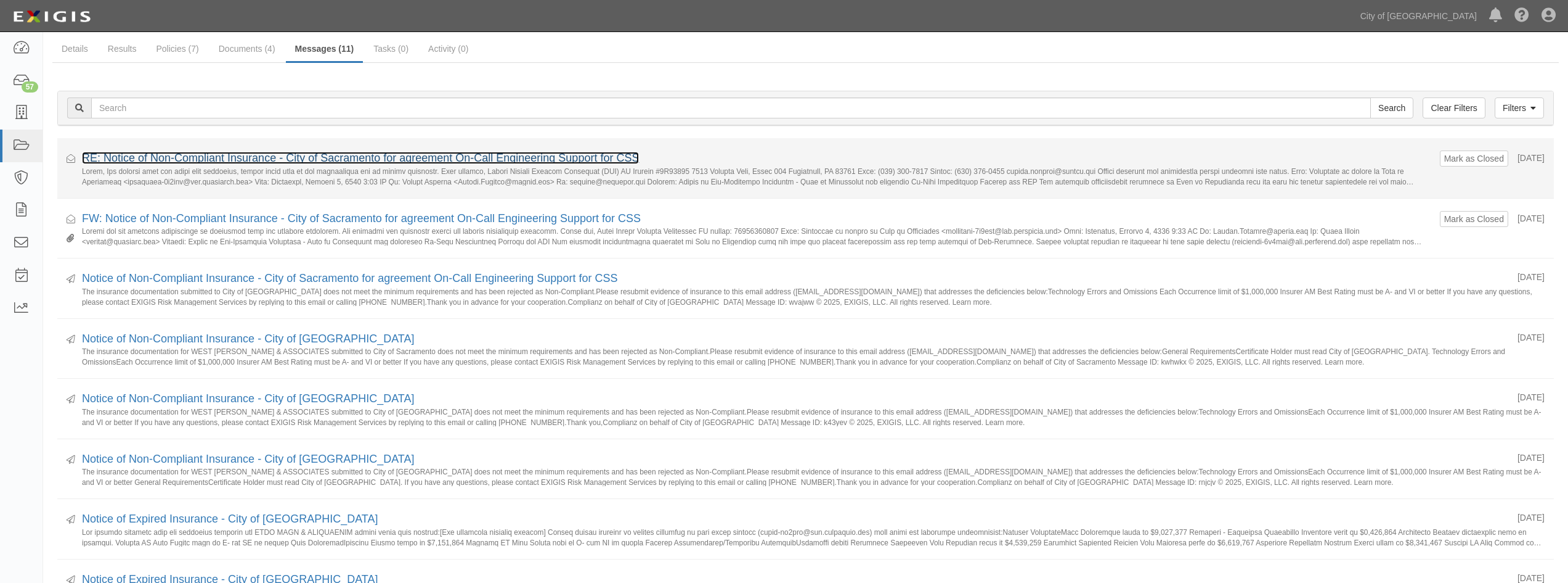
click at [314, 159] on link "RE: Notice of Non-Compliant Insurance - City of Sacramento for agreement On-Cal…" at bounding box center [360, 157] width 557 height 13
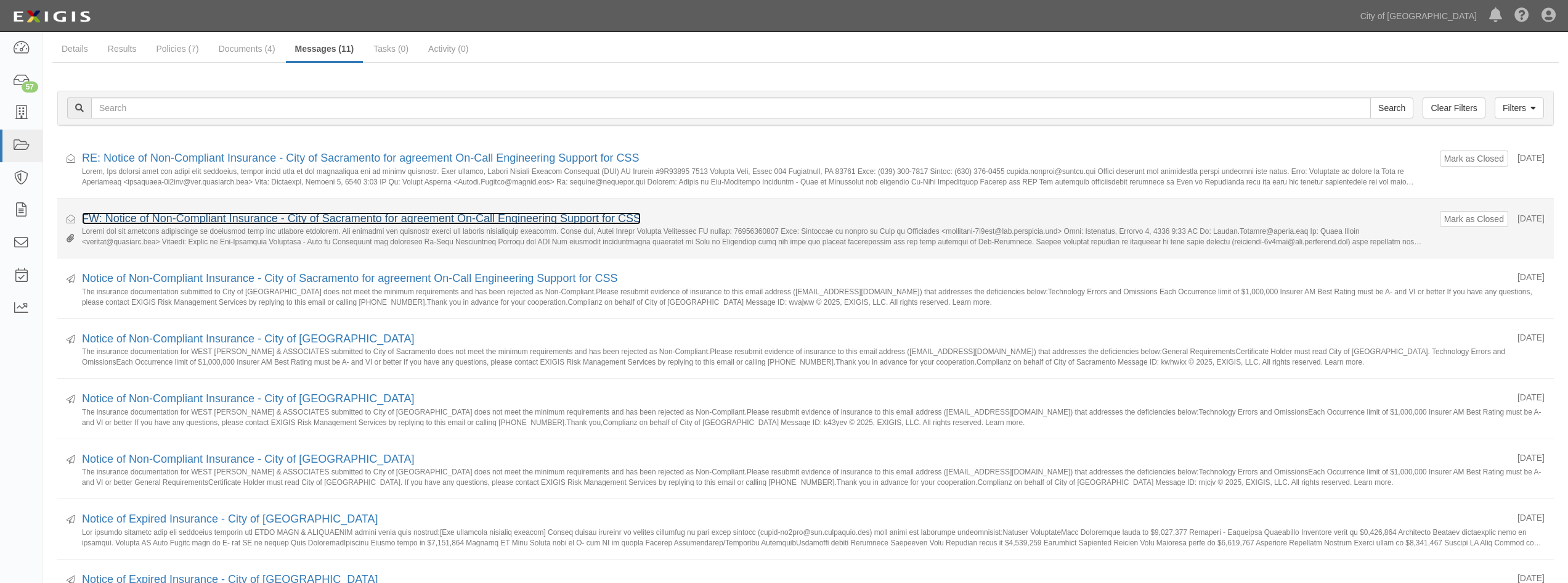
click at [589, 222] on link "FW: Notice of Non-Compliant Insurance - City of Sacramento for agreement On-Cal…" at bounding box center [361, 218] width 559 height 13
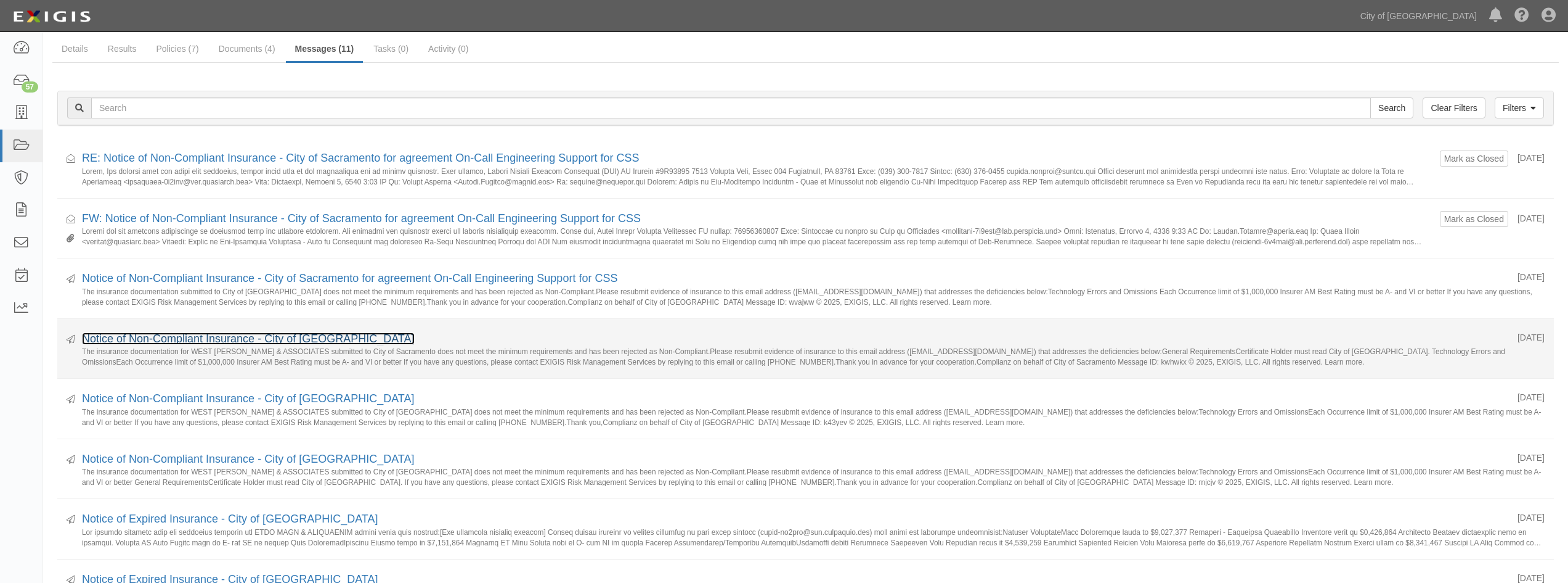
click at [318, 342] on link "Notice of Non-Compliant Insurance - City of Sacramento" at bounding box center [248, 338] width 333 height 13
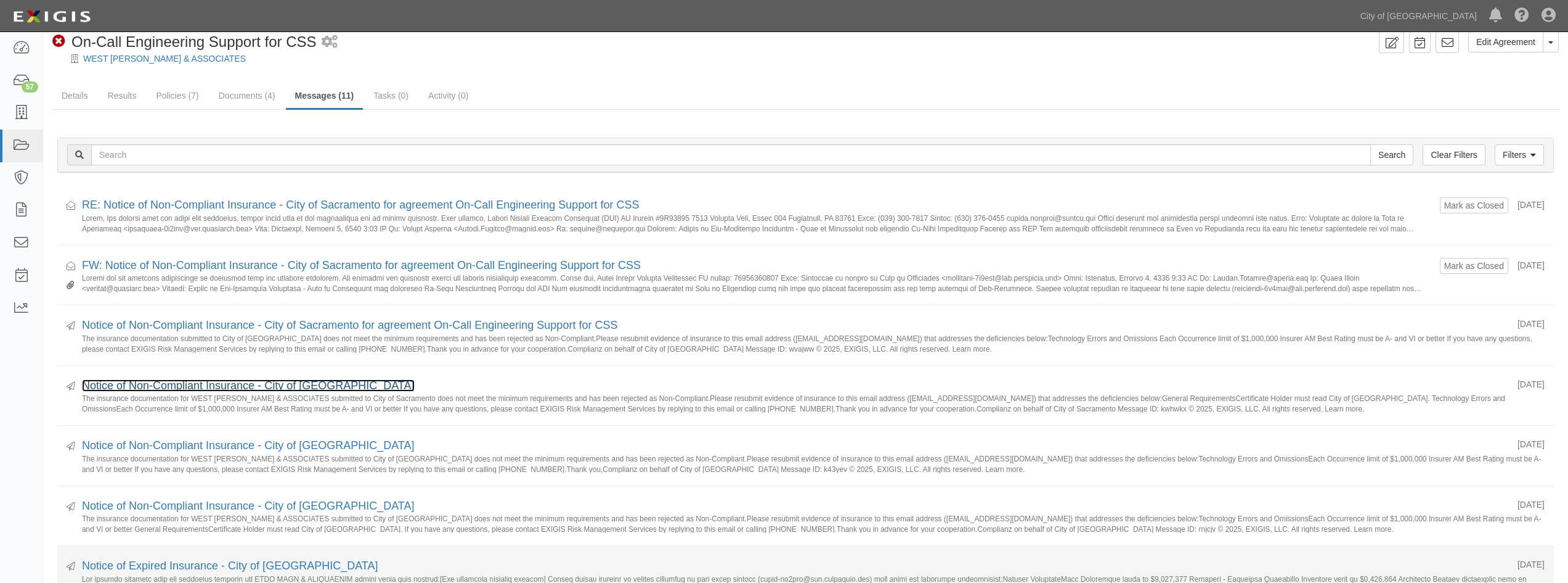
scroll to position [0, 0]
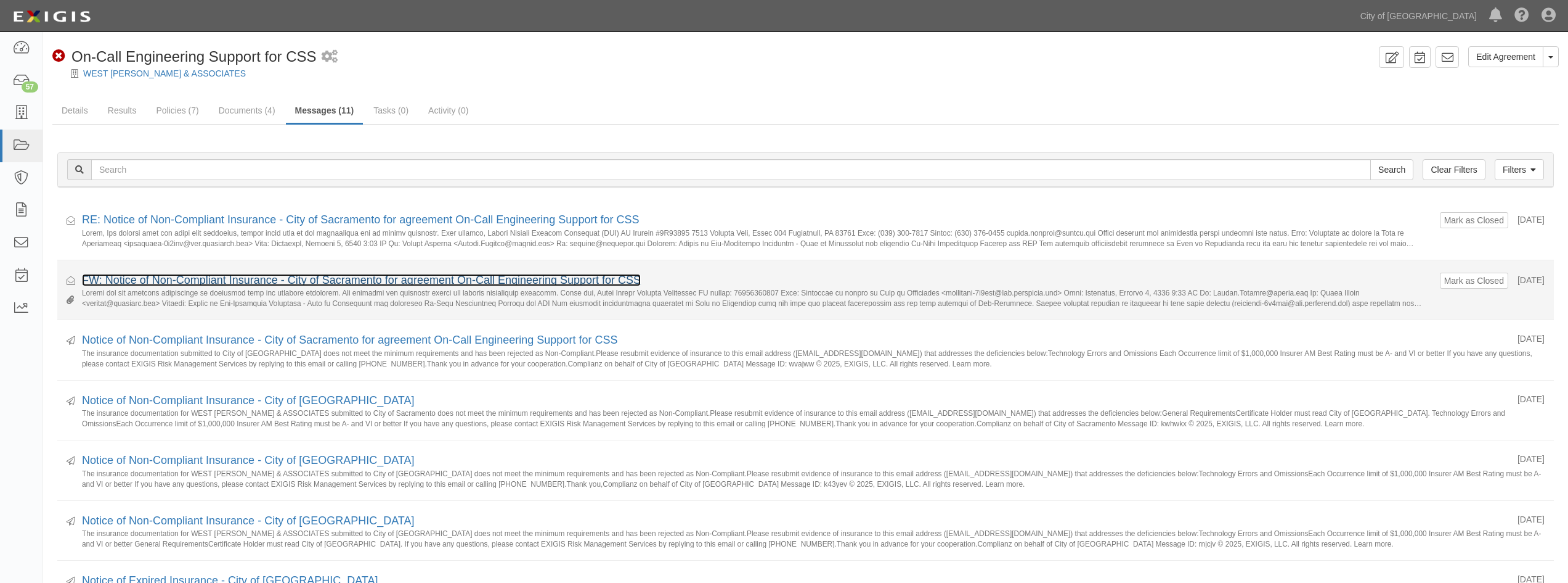
click at [214, 283] on link "FW: Notice of Non-Compliant Insurance - City of Sacramento for agreement On-Cal…" at bounding box center [361, 279] width 559 height 13
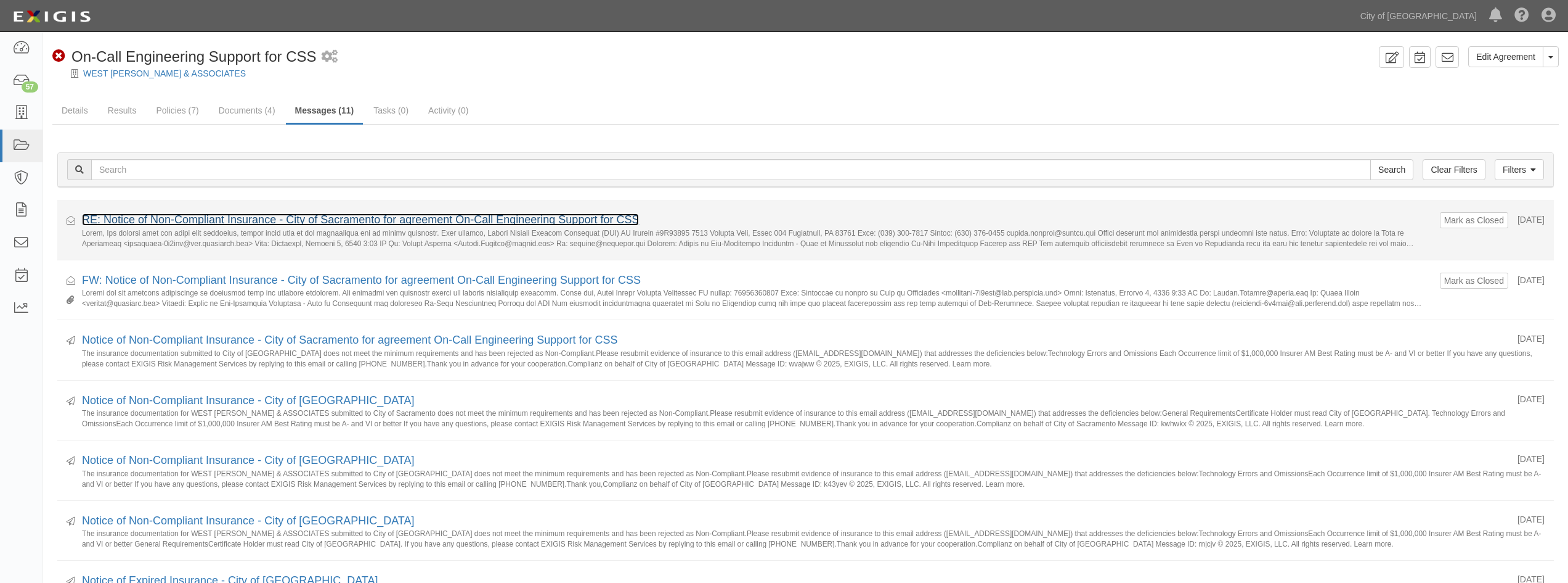
click at [244, 221] on link "RE: Notice of Non-Compliant Insurance - City of Sacramento for agreement On-Cal…" at bounding box center [360, 219] width 557 height 13
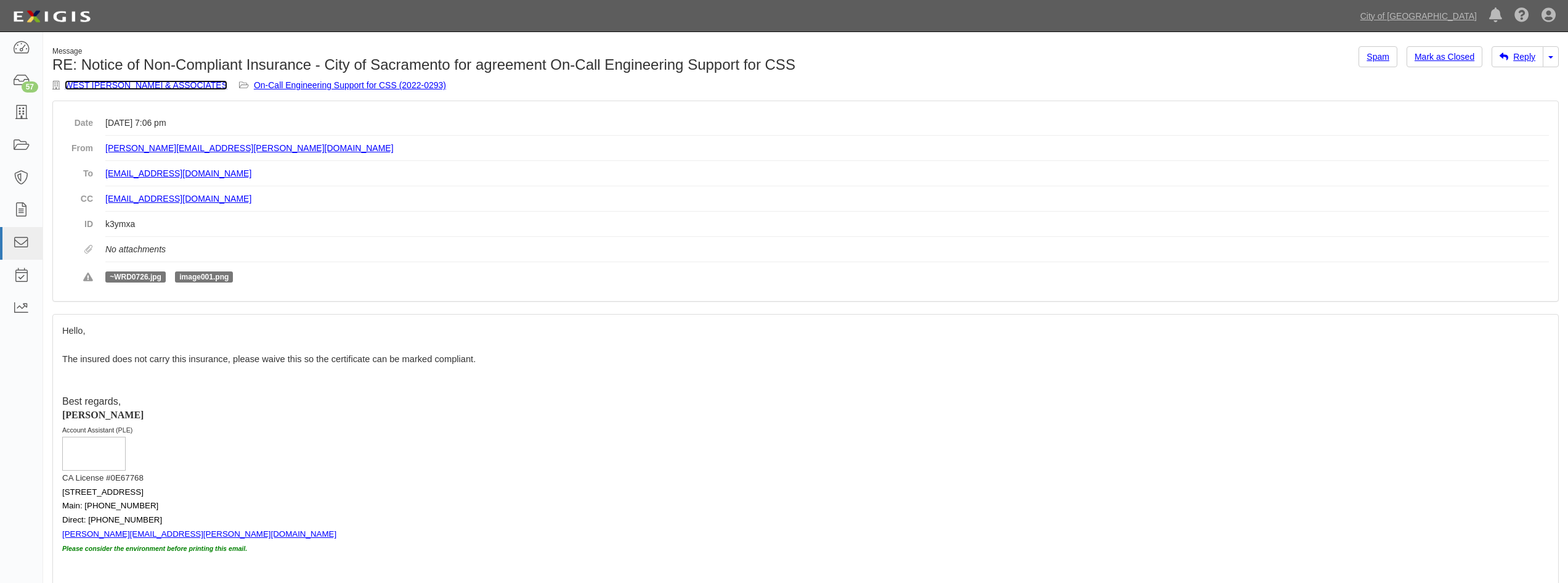
click at [88, 85] on link "WEST [PERSON_NAME] & ASSOCIATES" at bounding box center [146, 86] width 163 height 10
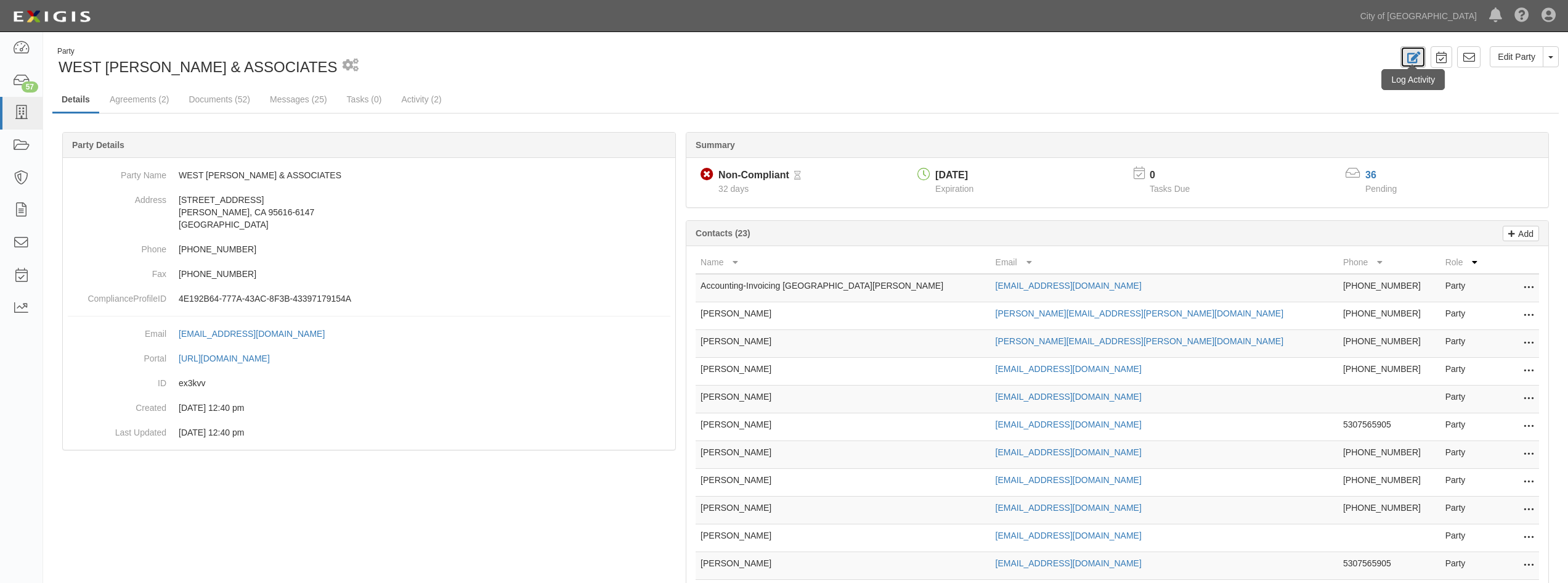
click at [1420, 54] on icon at bounding box center [1413, 58] width 14 height 12
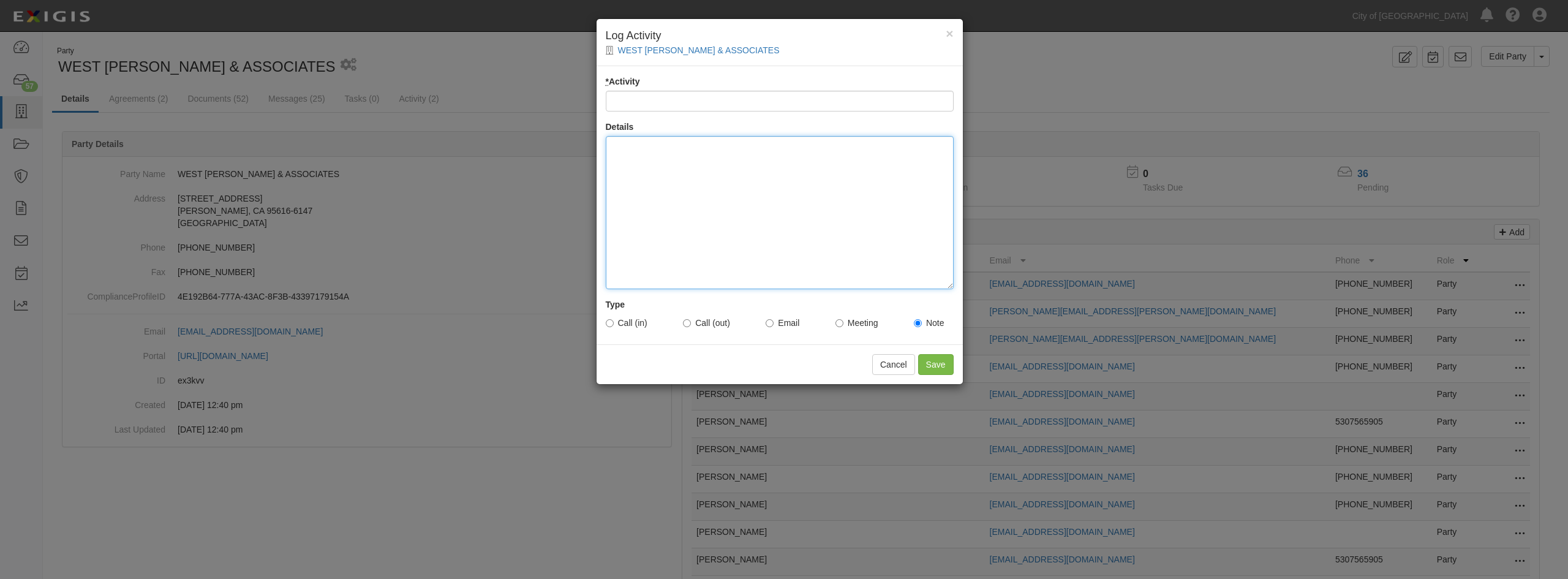
click at [809, 191] on div at bounding box center [779, 212] width 348 height 153
click at [731, 164] on div "Insured called in to ask if we receiuved her updated COI" at bounding box center [779, 212] width 348 height 153
click at [748, 147] on div "Insured called in to ask if we receiuved her updated COI" at bounding box center [779, 212] width 348 height 153
click at [732, 207] on div "Insured called in to ask if we receiuved her updated COI" at bounding box center [779, 212] width 348 height 153
click at [763, 149] on div "Insured called in to ask if we receiuved her updated COI" at bounding box center [779, 212] width 348 height 153
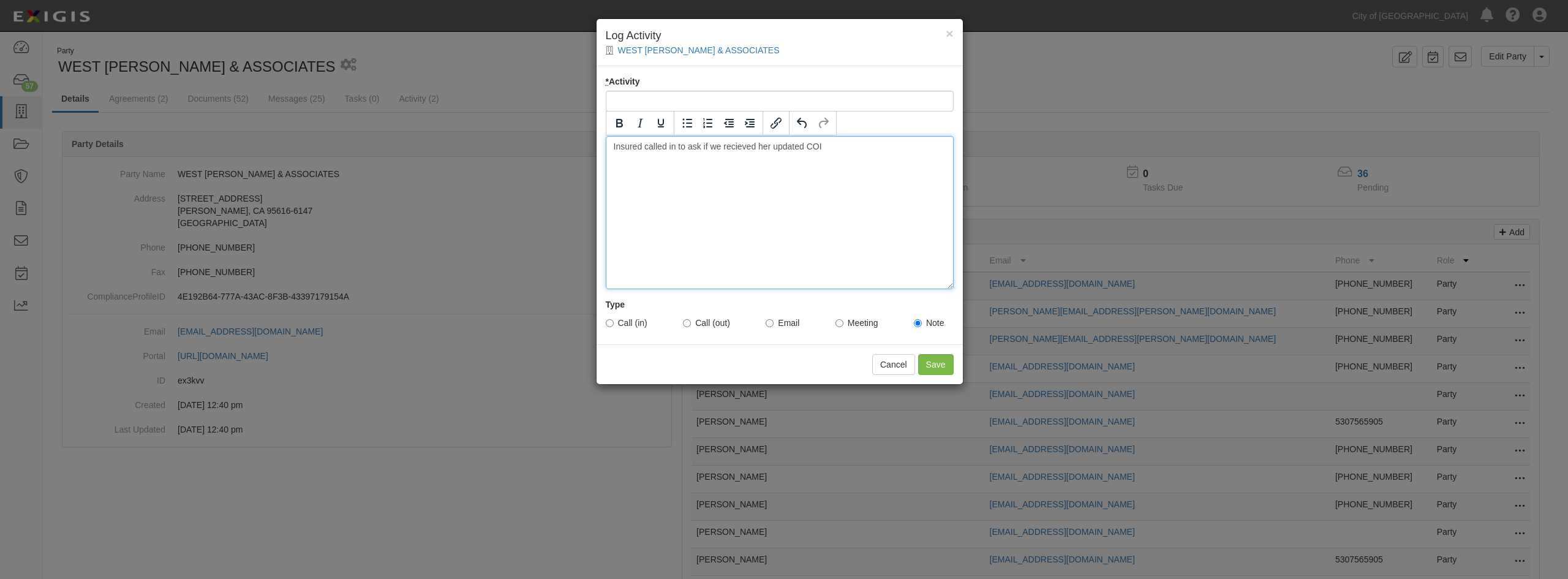
click at [835, 149] on div "Insured called in to ask if we recieved her updated COI" at bounding box center [779, 212] width 348 height 153
click at [795, 197] on div "Insured called in to ask if we recieved her updated COI, I let her know we reci…" at bounding box center [779, 212] width 348 height 153
click at [843, 160] on div "Insured called in to ask if we recieved her updated COI, I let her know we reci…" at bounding box center [779, 212] width 348 height 153
click at [612, 323] on input "Call (in)" at bounding box center [609, 323] width 8 height 8
radio input "true"
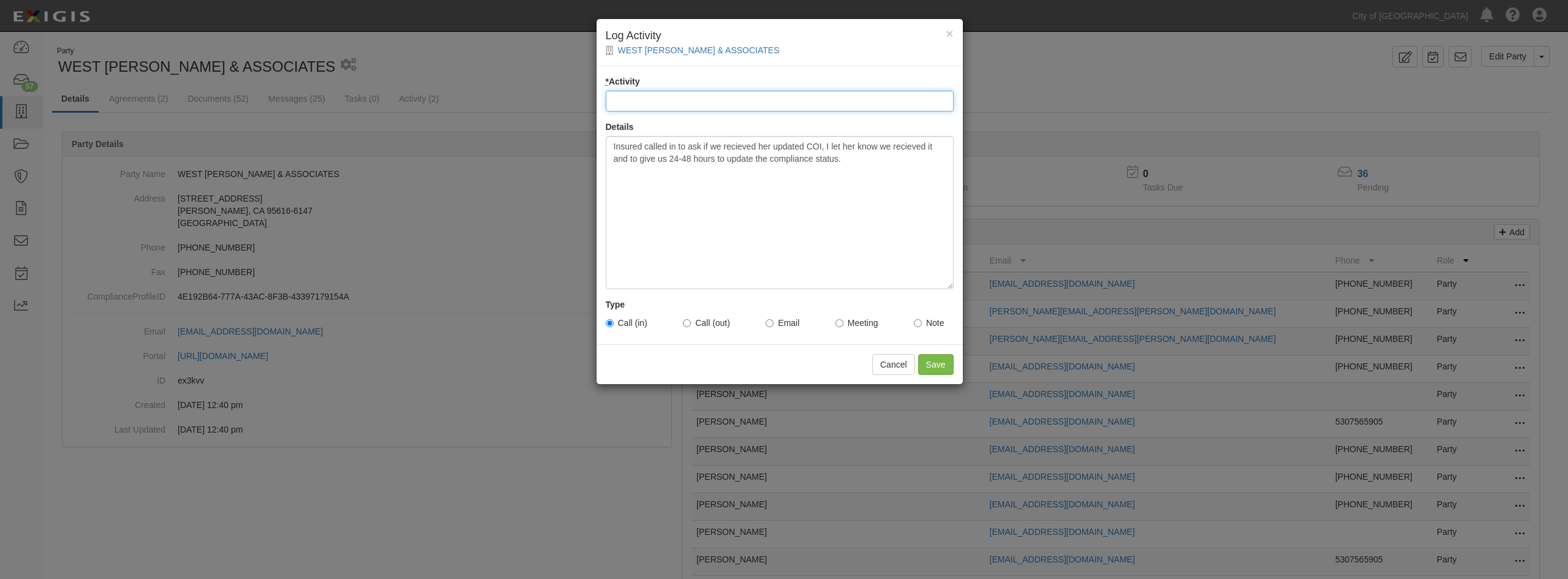
click at [688, 101] on input "* Activity" at bounding box center [779, 101] width 348 height 21
type input "COI Renewal Inquiry"
click at [935, 365] on input "Save" at bounding box center [935, 364] width 35 height 21
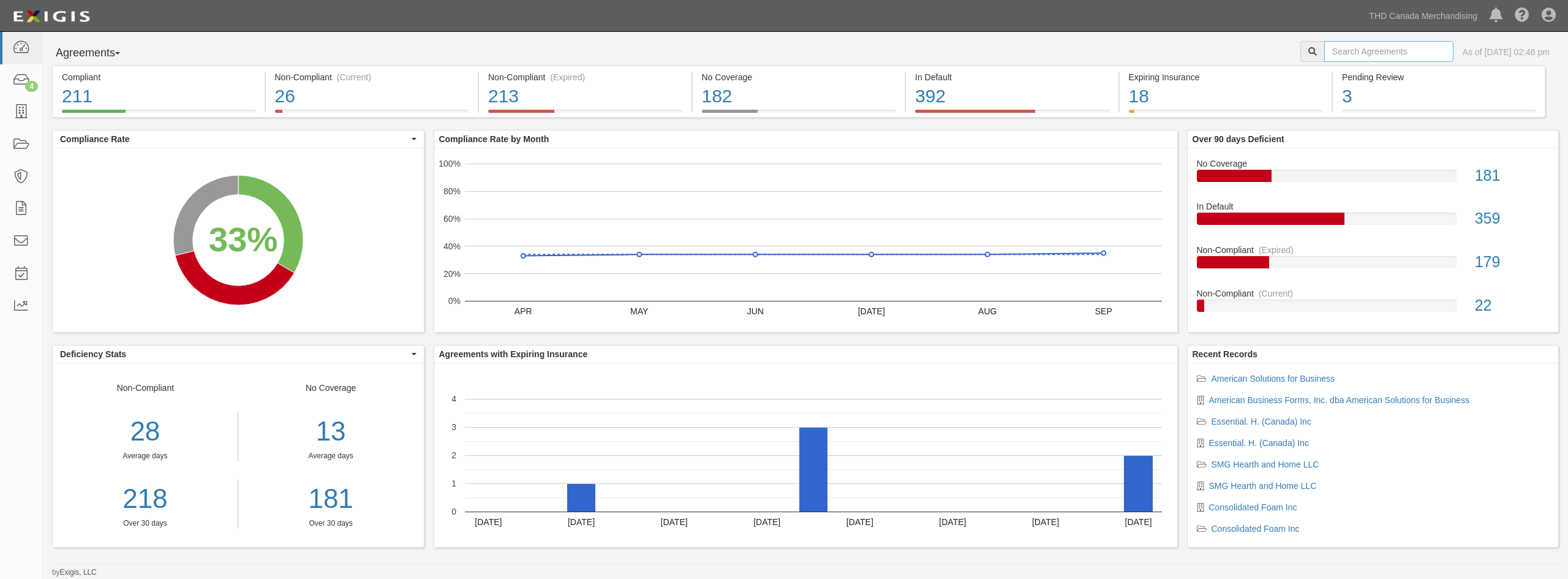
click at [1351, 57] on input "text" at bounding box center [1388, 51] width 129 height 21
click at [1349, 60] on input "text" at bounding box center [1388, 51] width 129 height 21
type input "[PERSON_NAME] ware"
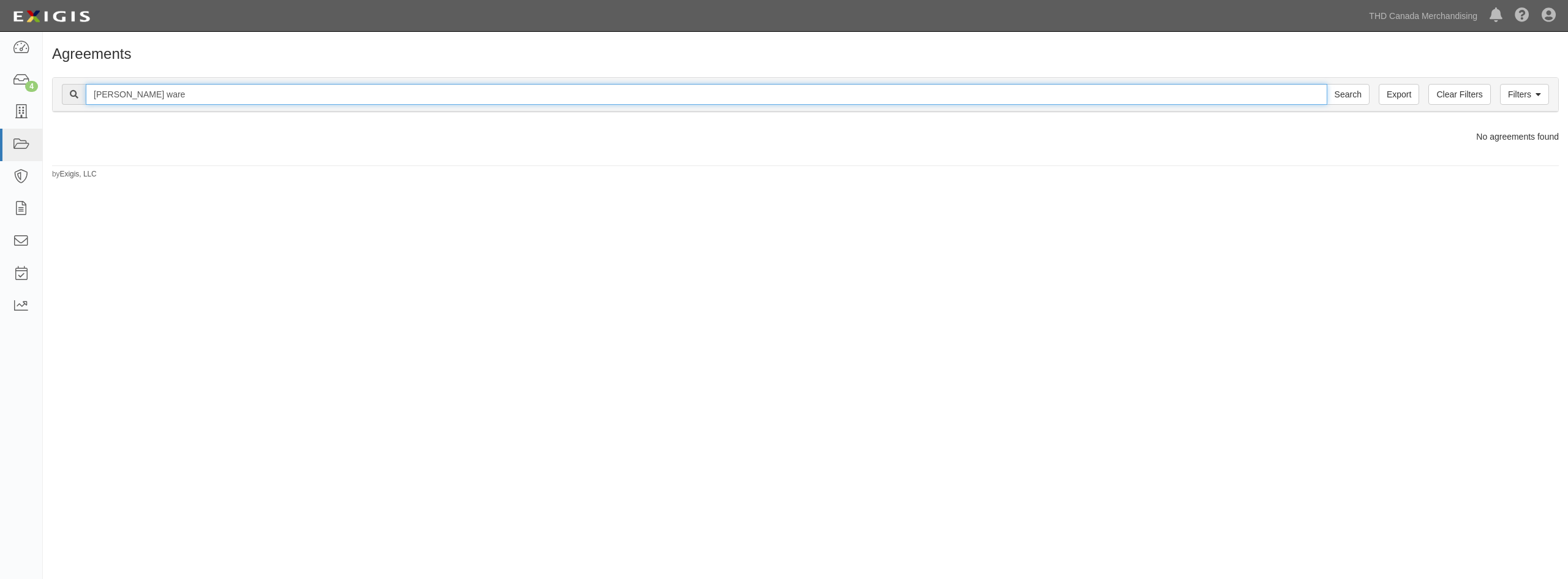
click at [121, 96] on input "[PERSON_NAME] ware" at bounding box center [706, 94] width 1241 height 21
click at [155, 98] on input "[PERSON_NAME] ware" at bounding box center [706, 94] width 1241 height 21
type input "[PERSON_NAME]"
click at [1326, 84] on input "Search" at bounding box center [1347, 94] width 43 height 21
click at [144, 91] on input "[PERSON_NAME]" at bounding box center [706, 94] width 1241 height 21
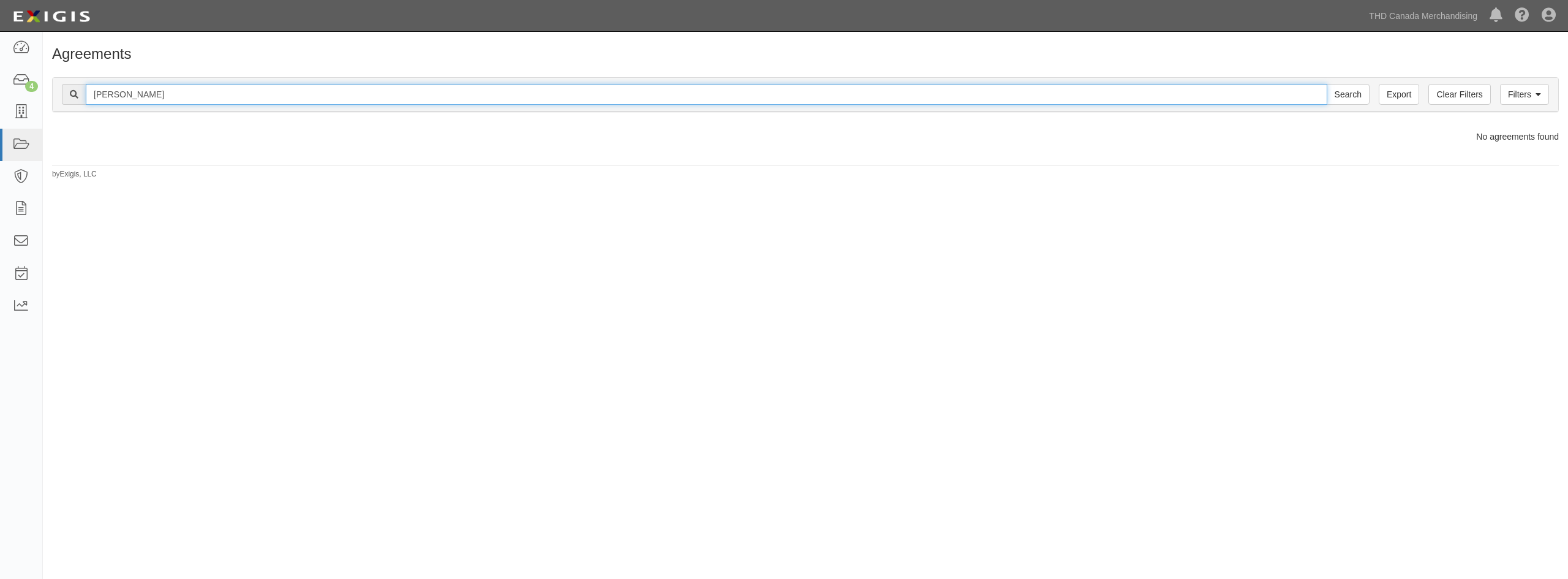
type input "[PERSON_NAME]"
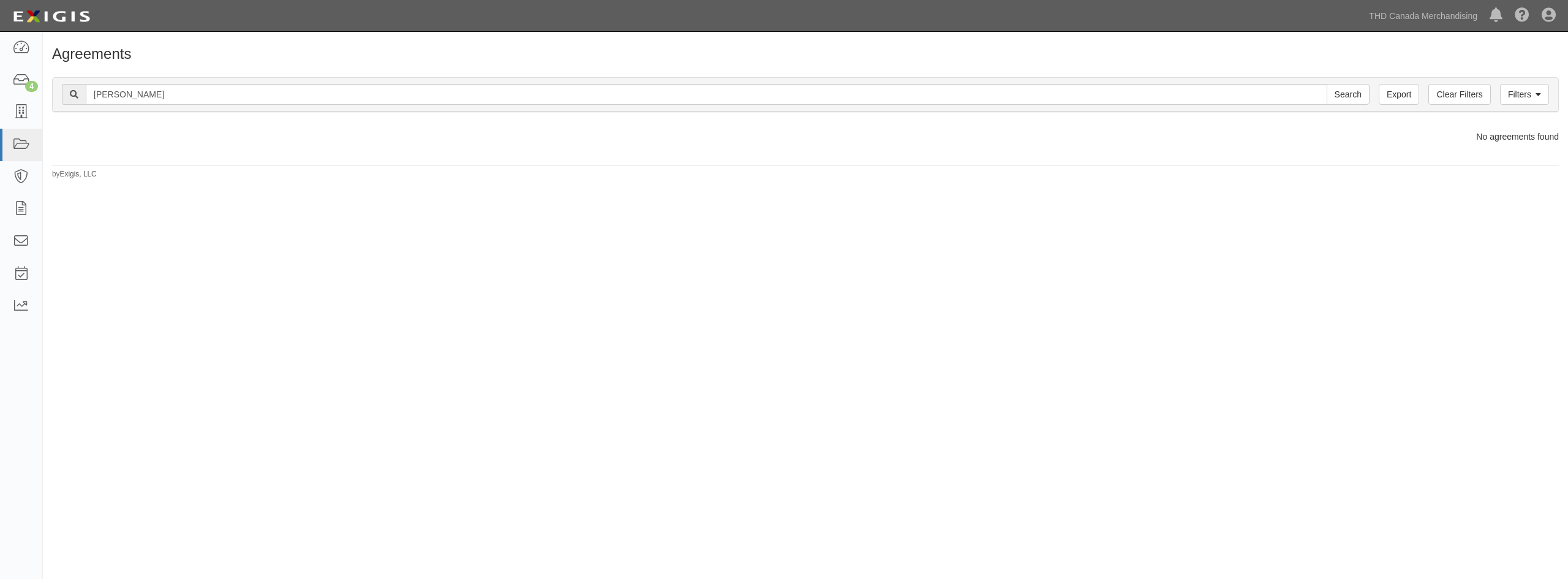
drag, startPoint x: 149, startPoint y: 105, endPoint x: 152, endPoint y: 97, distance: 8.5
click at [152, 99] on div "Filters Clear Filters Export [PERSON_NAME] Search Filters" at bounding box center [805, 95] width 1506 height 33
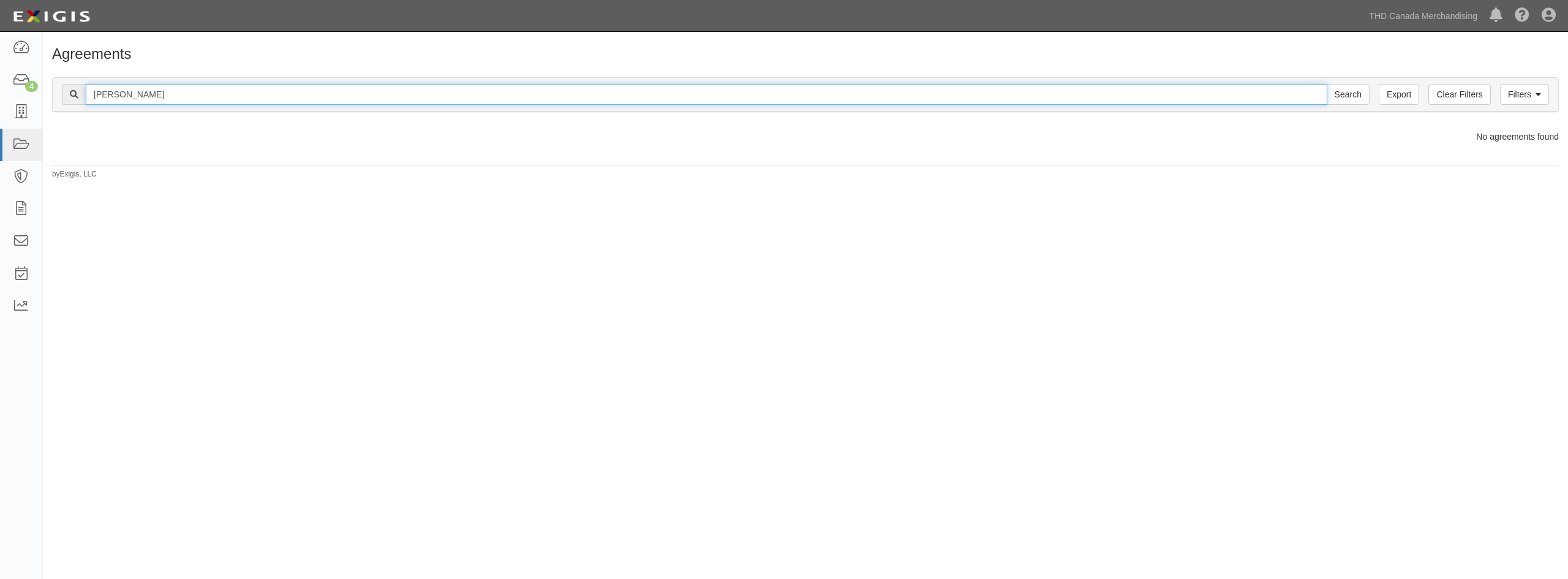
drag, startPoint x: 152, startPoint y: 97, endPoint x: 44, endPoint y: 113, distance: 109.2
click at [44, 113] on div "Filters Clear Filters Export dunda Search Filters Compliance Status Compliant N…" at bounding box center [805, 97] width 1525 height 57
type input "[PERSON_NAME]"
click at [1326, 84] on input "Search" at bounding box center [1347, 94] width 43 height 21
drag, startPoint x: 157, startPoint y: 93, endPoint x: 81, endPoint y: 95, distance: 76.0
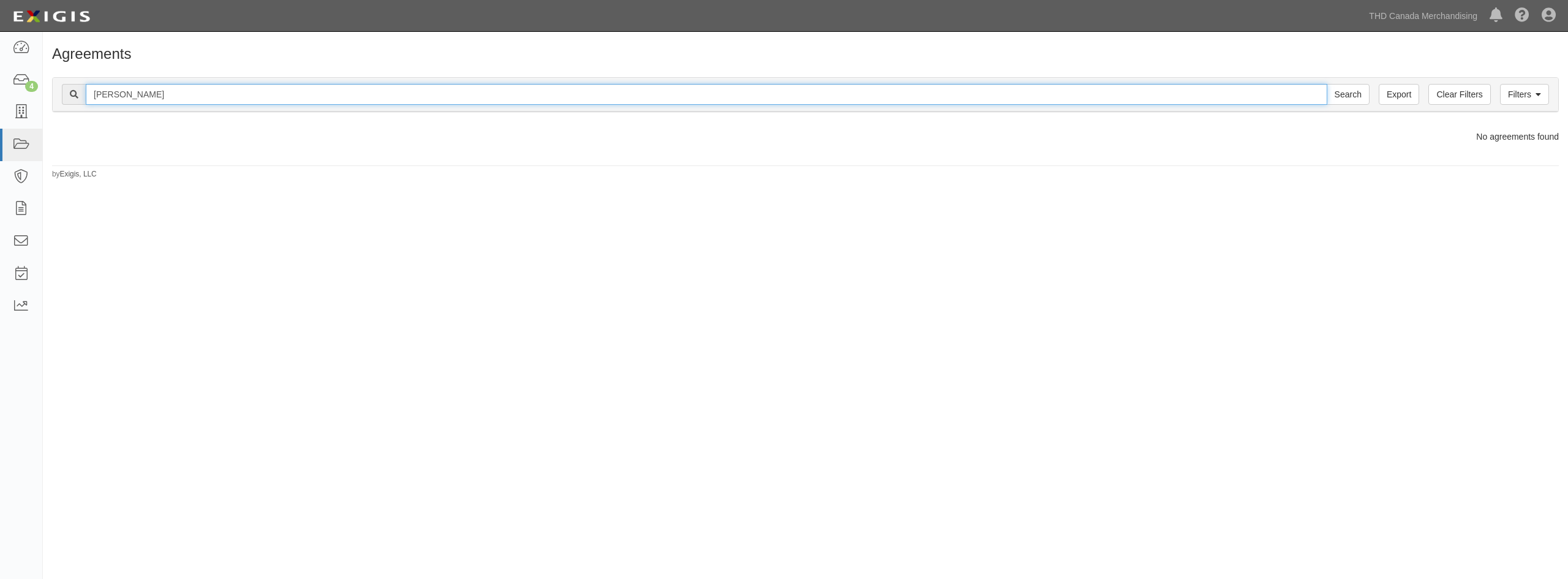
click at [81, 95] on div "dunda Search" at bounding box center [715, 94] width 1307 height 21
type input "Ware"
click at [1326, 84] on input "Search" at bounding box center [1347, 94] width 43 height 21
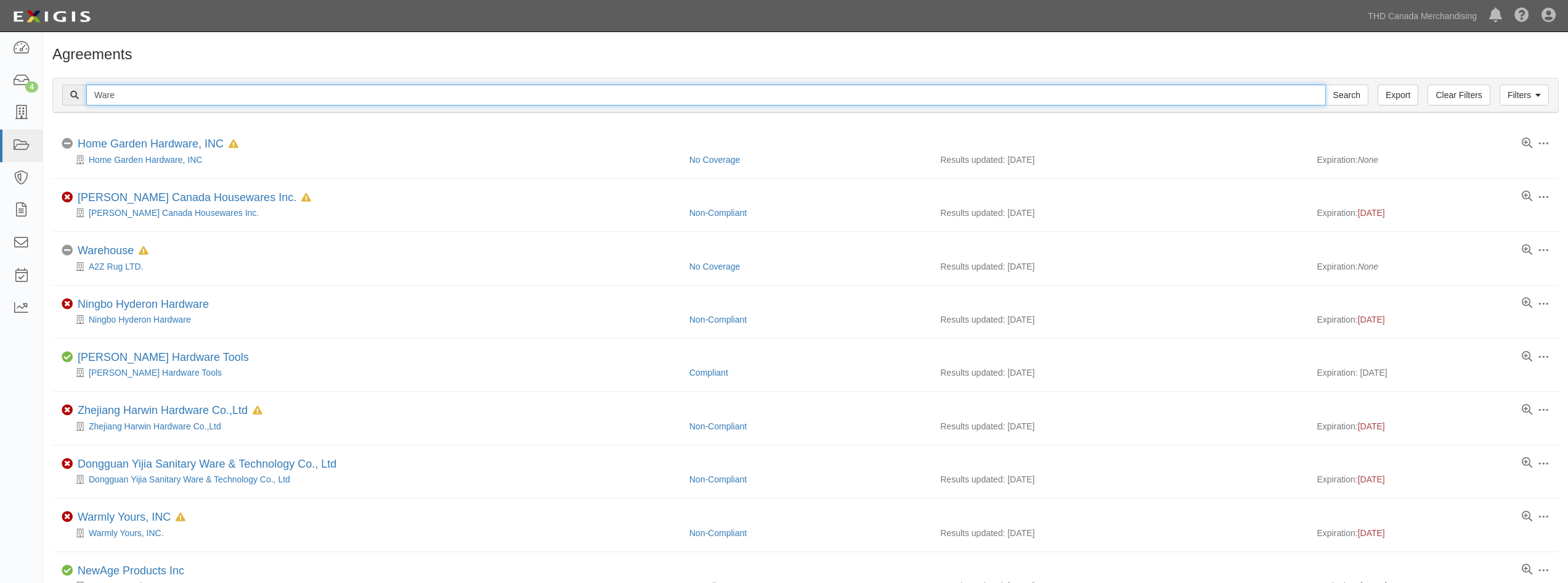
drag, startPoint x: 127, startPoint y: 93, endPoint x: 95, endPoint y: 56, distance: 48.9
click at [86, 72] on div "Filters Clear Filters Export Ware Search Filters Compliance Status Compliant No…" at bounding box center [806, 97] width 1525 height 57
type input "[PERSON_NAME] Ware"
click at [1325, 85] on input "Search" at bounding box center [1347, 94] width 43 height 21
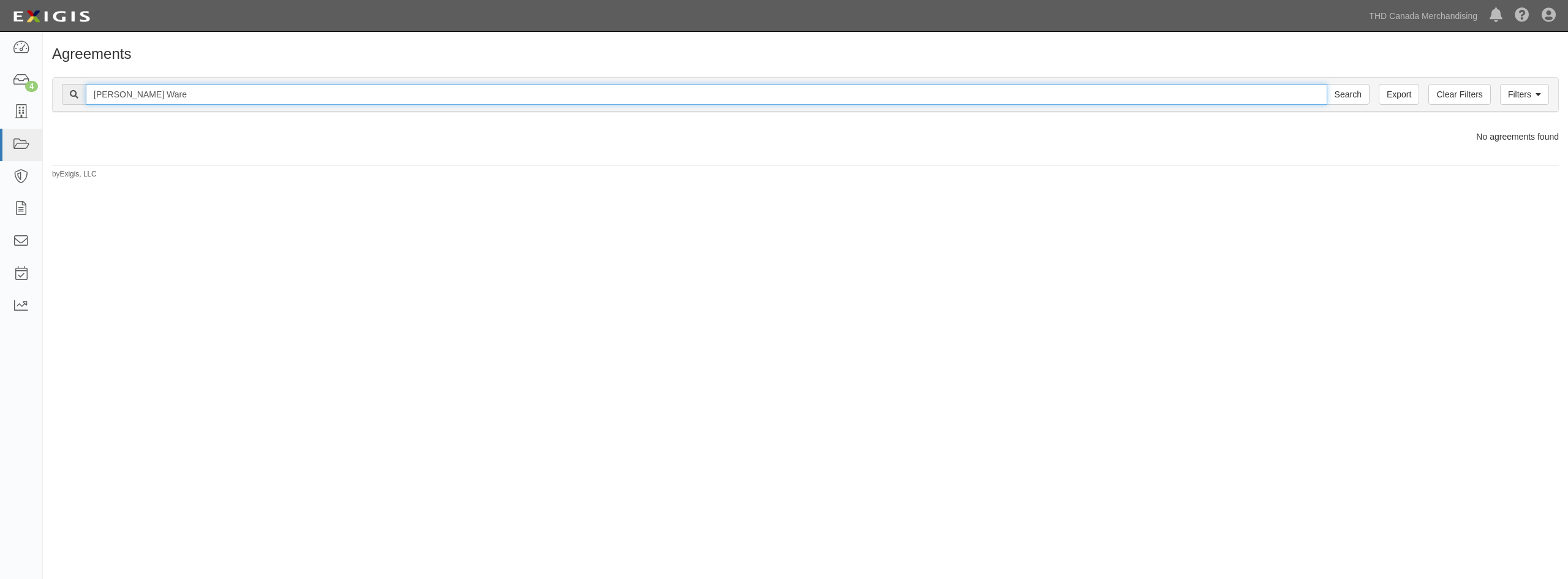
drag, startPoint x: 175, startPoint y: 98, endPoint x: 87, endPoint y: 85, distance: 89.0
click at [87, 85] on input "[PERSON_NAME] Ware" at bounding box center [706, 94] width 1241 height 21
